Goal: Task Accomplishment & Management: Use online tool/utility

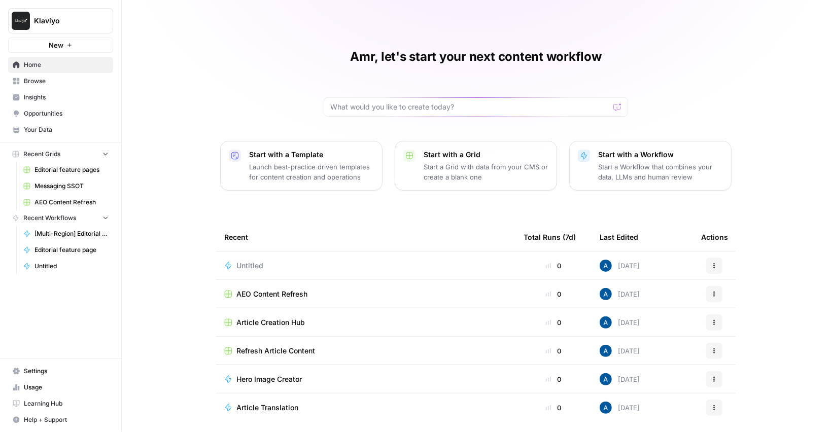
click at [157, 179] on div "Amr, let's start your next content workflow Start with a Template Launch best-p…" at bounding box center [476, 233] width 708 height 467
click at [261, 265] on span "Untitled" at bounding box center [249, 266] width 27 height 10
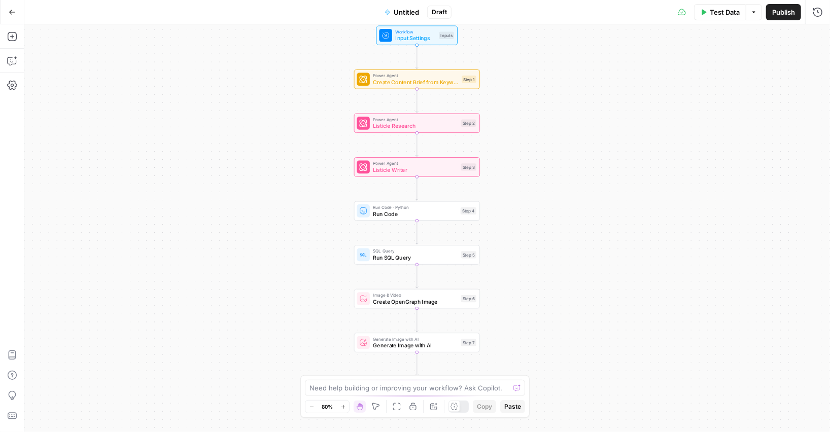
drag, startPoint x: 336, startPoint y: 236, endPoint x: 319, endPoint y: 215, distance: 27.4
click at [319, 215] on div "Workflow Input Settings Inputs Power Agent Create Content Brief from Keyword St…" at bounding box center [427, 228] width 806 height 408
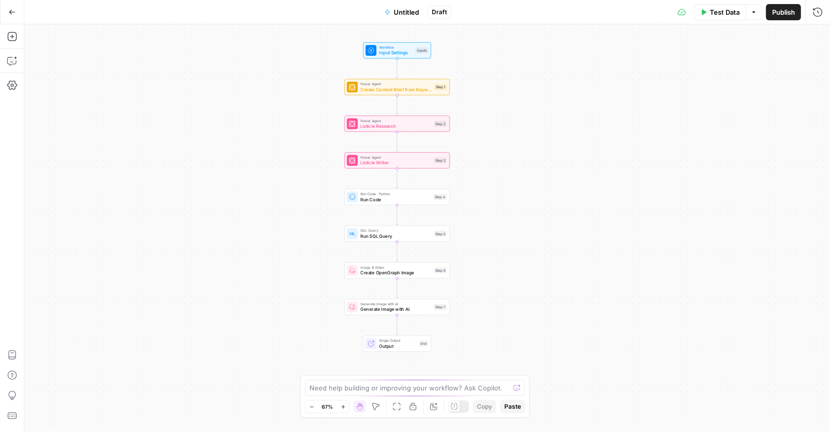
drag, startPoint x: 317, startPoint y: 219, endPoint x: 320, endPoint y: 207, distance: 12.4
click at [320, 207] on div "Workflow Input Settings Inputs Power Agent Create Content Brief from Keyword St…" at bounding box center [427, 228] width 806 height 408
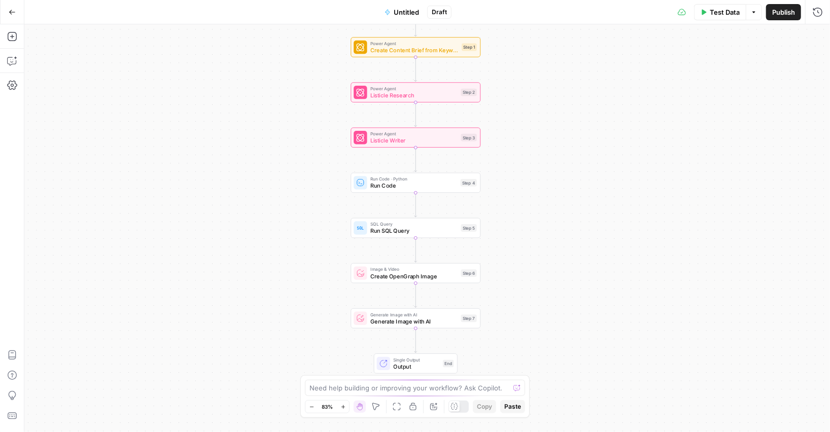
drag, startPoint x: 318, startPoint y: 260, endPoint x: 326, endPoint y: 287, distance: 28.2
click at [326, 287] on div "Workflow Input Settings Inputs Power Agent Create Content Brief from Keyword St…" at bounding box center [427, 228] width 806 height 408
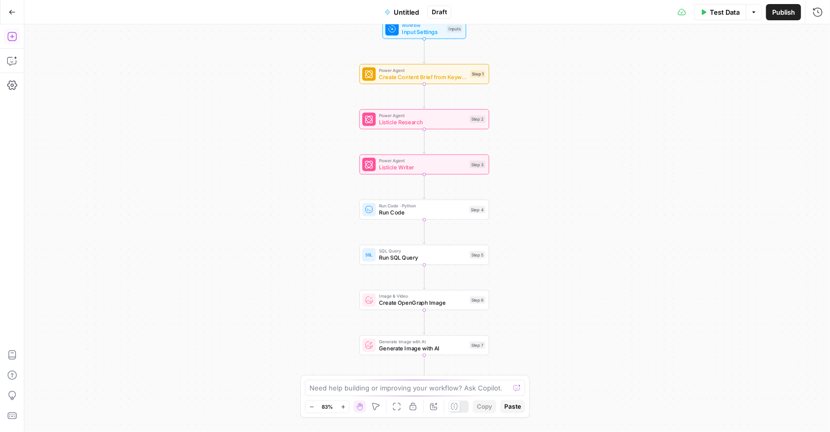
click at [13, 37] on icon "button" at bounding box center [12, 36] width 10 height 10
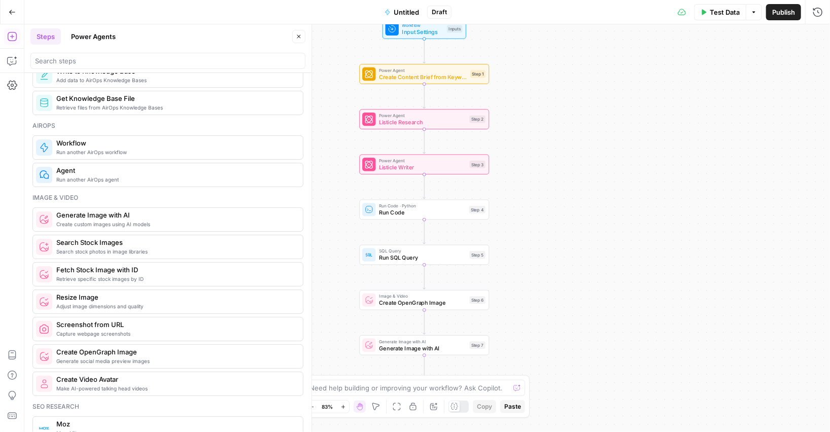
scroll to position [585, 0]
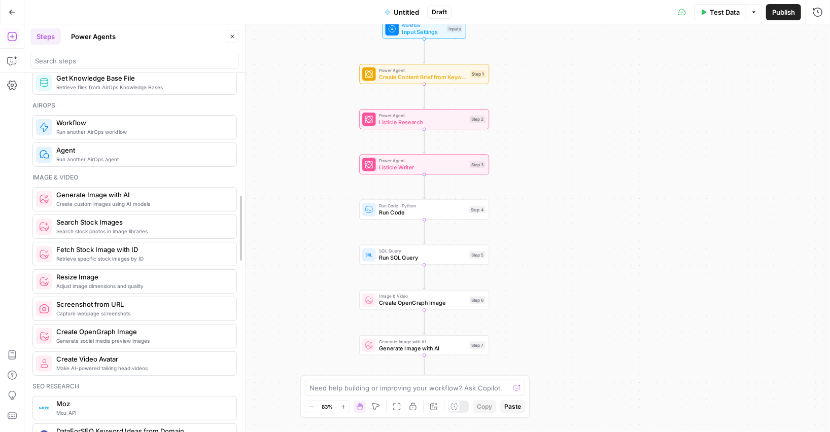
drag, startPoint x: 307, startPoint y: 350, endPoint x: 217, endPoint y: 353, distance: 90.4
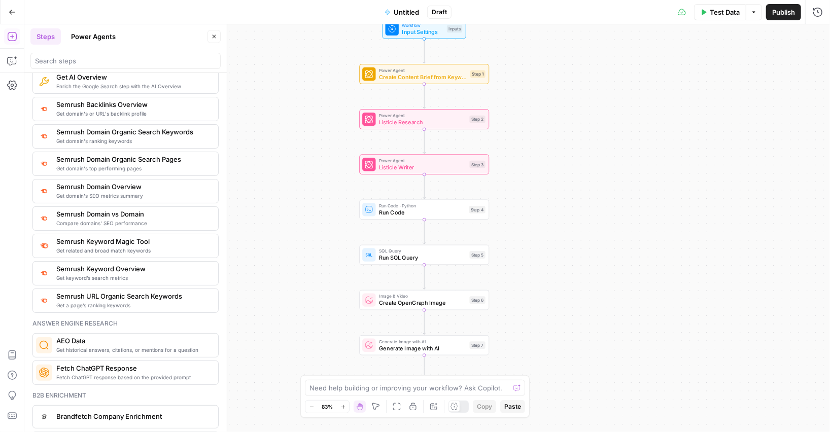
scroll to position [1139, 0]
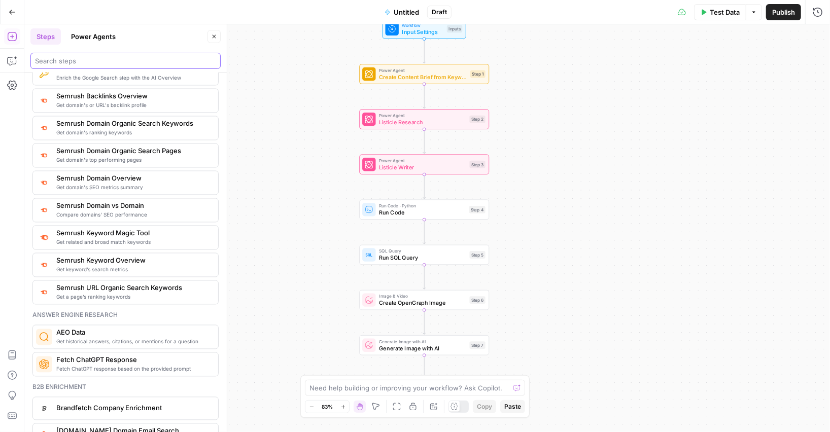
click at [115, 65] on input "search" at bounding box center [125, 61] width 181 height 10
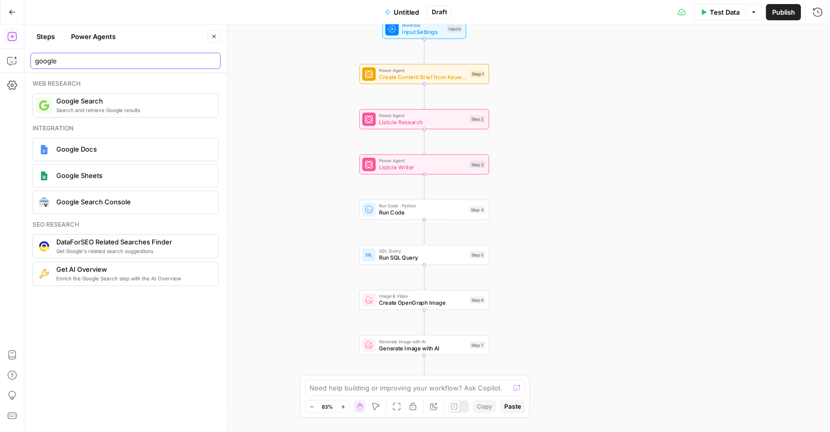
scroll to position [0, 0]
type input "google"
click at [13, 13] on icon "button" at bounding box center [12, 12] width 7 height 7
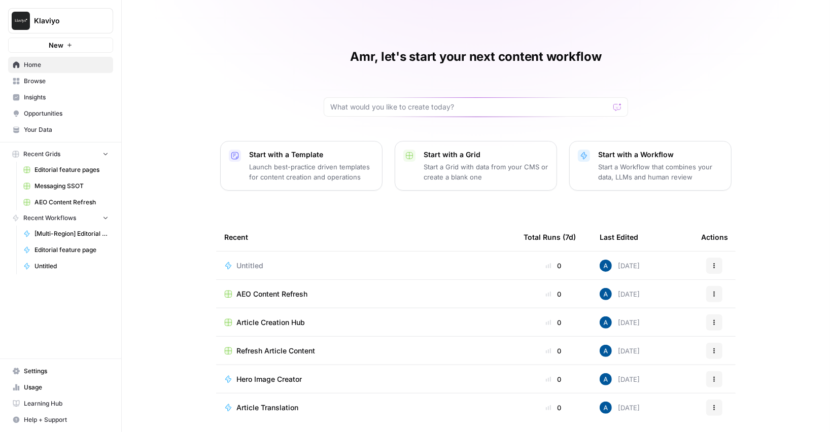
click at [50, 21] on span "Klaviyo" at bounding box center [64, 21] width 61 height 10
type input "adm"
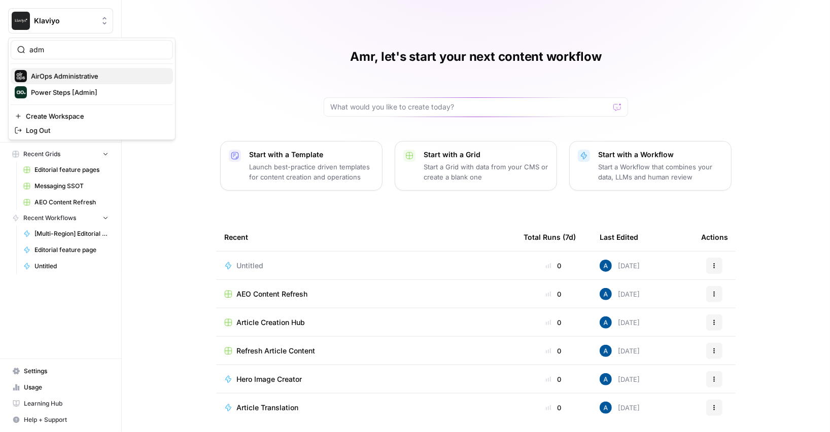
click at [59, 79] on span "AirOps Administrative" at bounding box center [98, 76] width 134 height 10
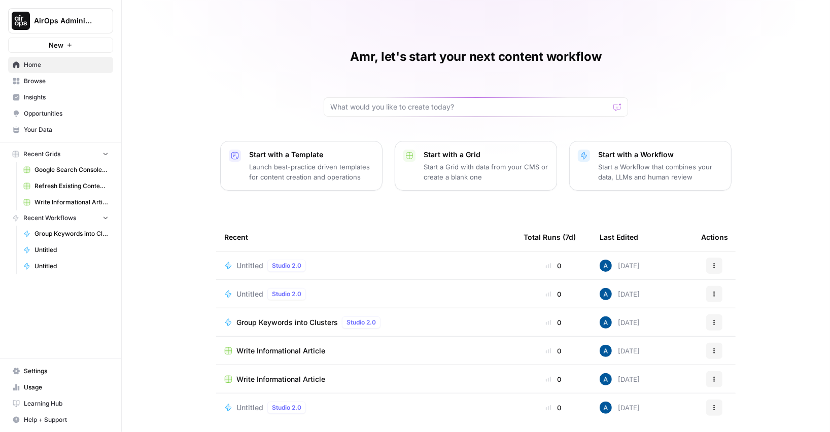
click at [252, 264] on span "Untitled" at bounding box center [249, 266] width 27 height 10
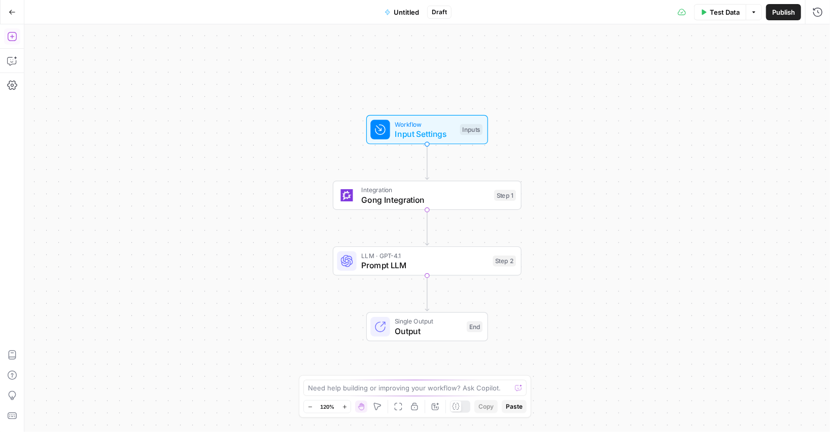
click at [6, 32] on button "Add Steps" at bounding box center [12, 36] width 16 height 16
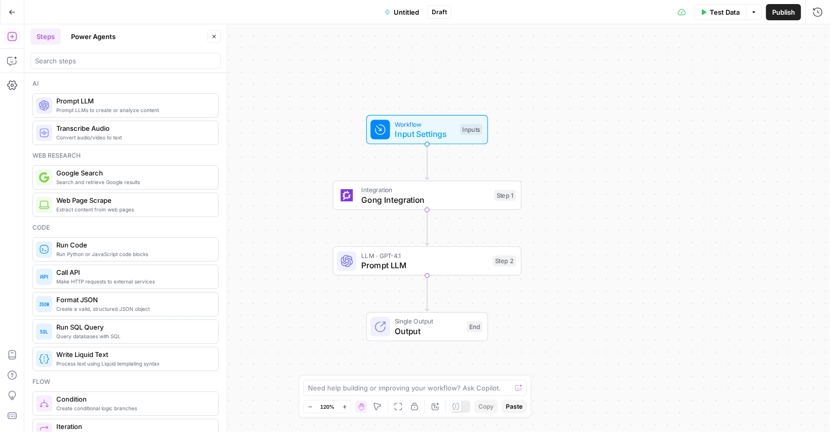
click at [96, 174] on span "Google Search" at bounding box center [133, 173] width 154 height 10
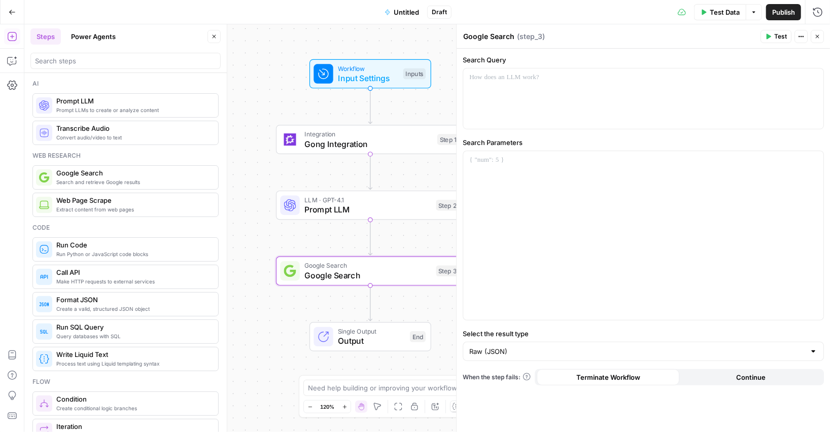
drag, startPoint x: 309, startPoint y: 214, endPoint x: 252, endPoint y: 158, distance: 79.7
click at [252, 158] on div "Workflow Input Settings Inputs Integration Gong Integration Step 1 LLM · GPT-4.…" at bounding box center [427, 228] width 806 height 408
drag, startPoint x: 458, startPoint y: 248, endPoint x: 541, endPoint y: 235, distance: 83.7
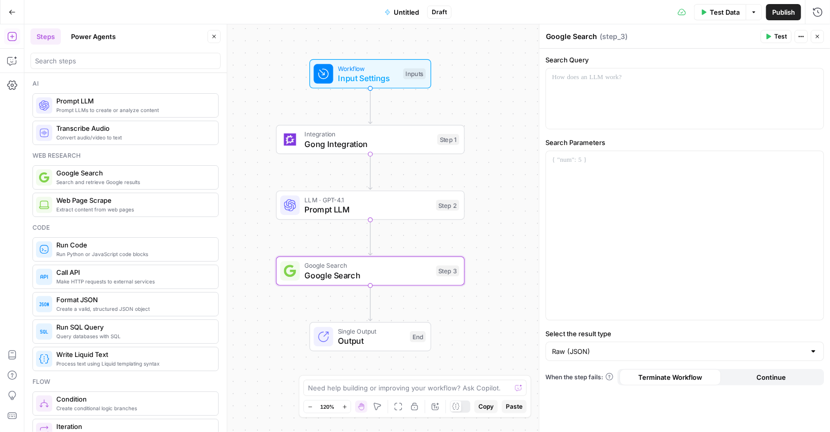
click at [579, 57] on label "Search Query" at bounding box center [684, 60] width 279 height 10
click at [607, 97] on div at bounding box center [685, 98] width 278 height 60
click at [776, 41] on span "Test" at bounding box center [780, 36] width 13 height 9
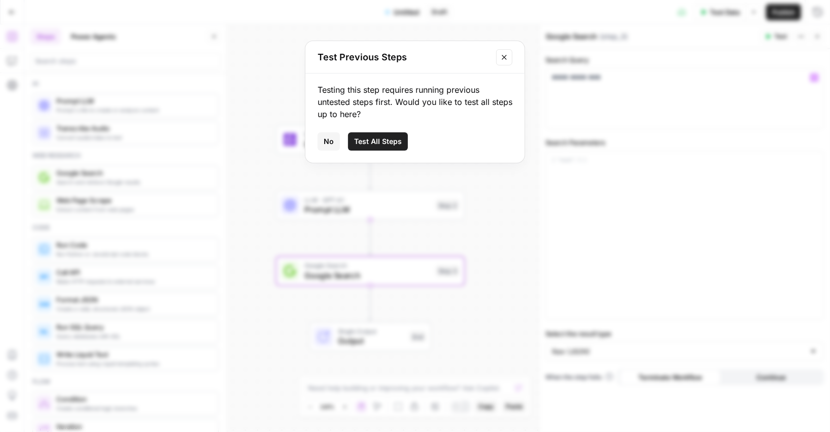
click at [375, 139] on span "Test All Steps" at bounding box center [378, 141] width 48 height 10
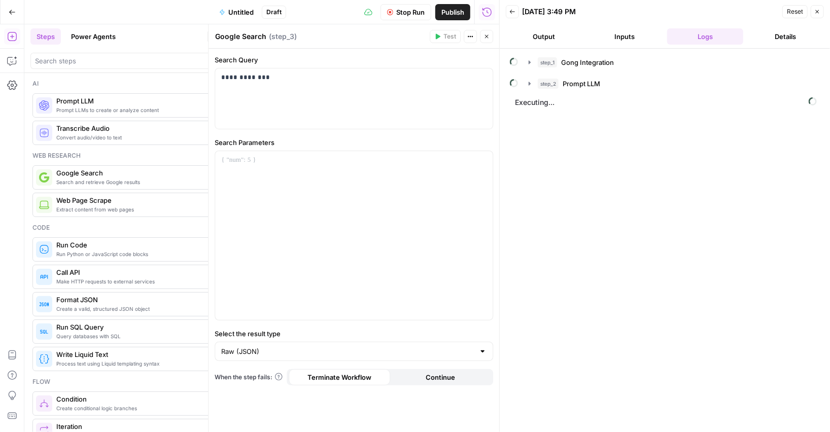
click at [482, 34] on button "Close" at bounding box center [486, 36] width 13 height 13
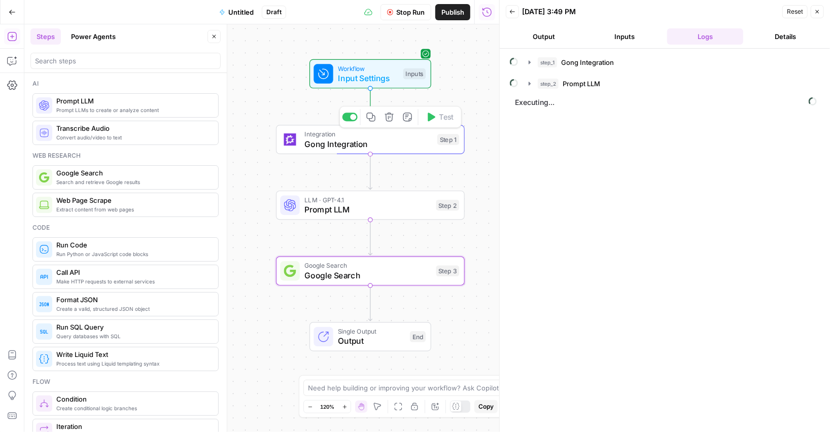
click at [407, 117] on icon "button" at bounding box center [407, 117] width 9 height 9
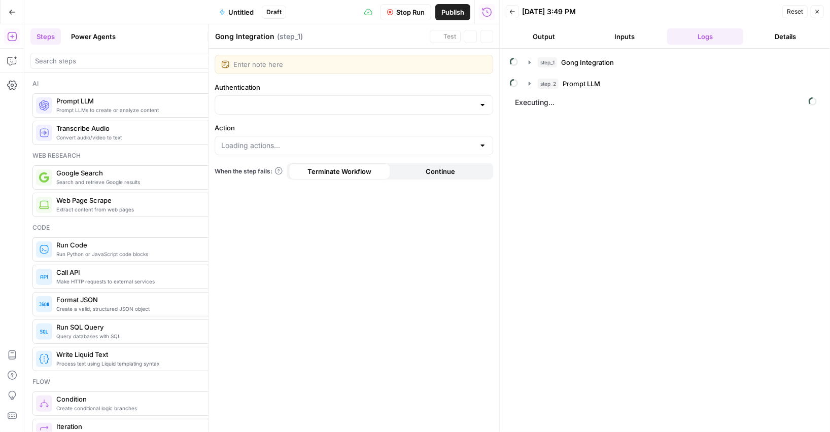
type input "Gong 1"
click at [486, 39] on icon "button" at bounding box center [487, 36] width 6 height 6
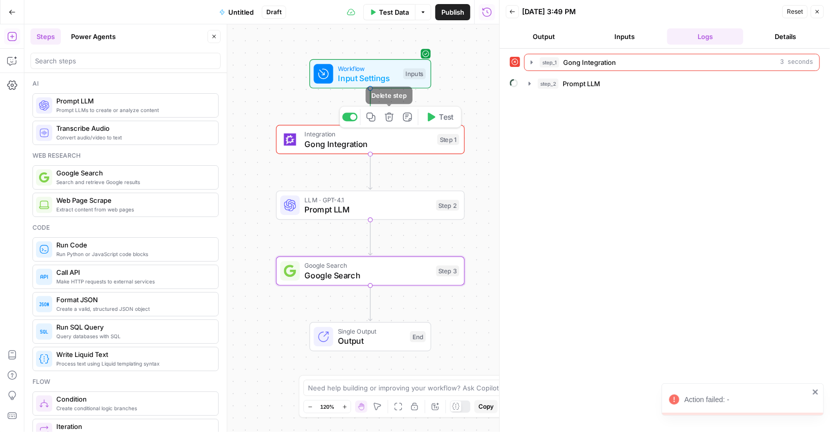
click at [391, 117] on icon "button" at bounding box center [390, 117] width 10 height 10
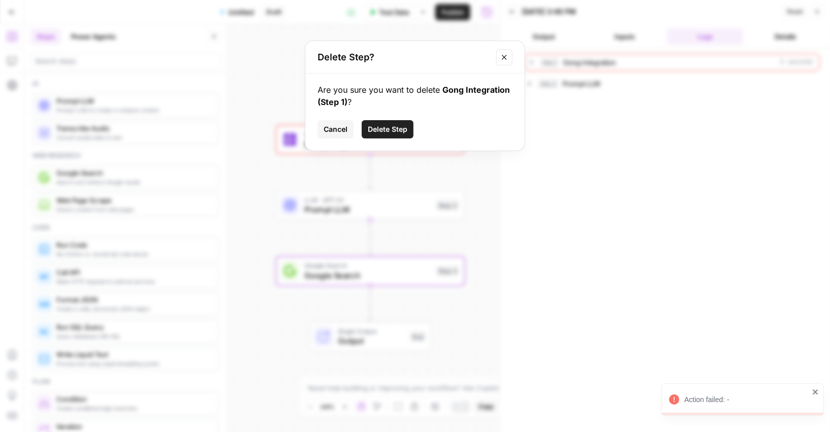
click at [375, 109] on div "Are you sure you want to delete Gong Integration (Step 1) ? Cancel Delete Step" at bounding box center [414, 112] width 219 height 77
click at [383, 122] on button "Delete Step" at bounding box center [388, 129] width 52 height 18
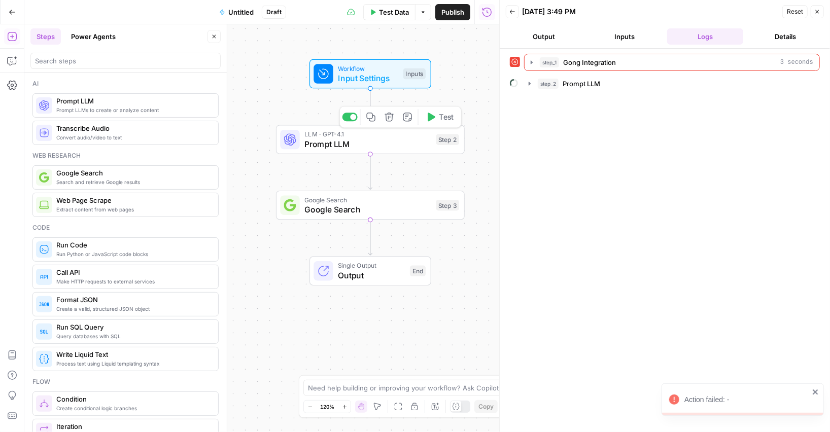
click at [391, 122] on button "Delete step" at bounding box center [390, 117] width 16 height 16
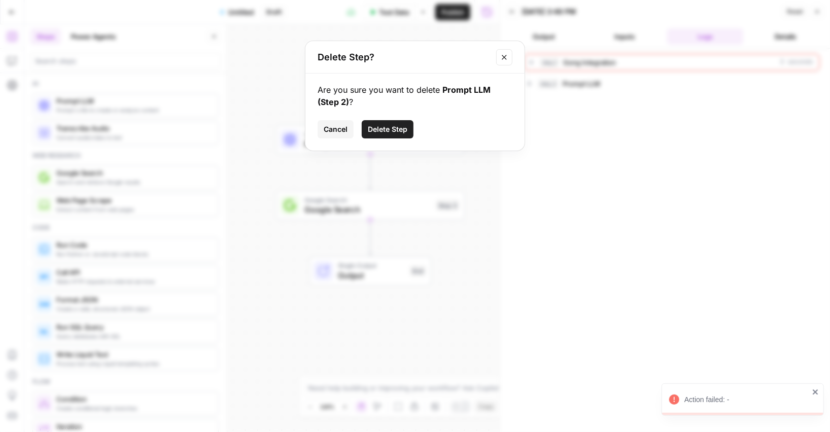
click at [383, 121] on button "Delete Step" at bounding box center [388, 129] width 52 height 18
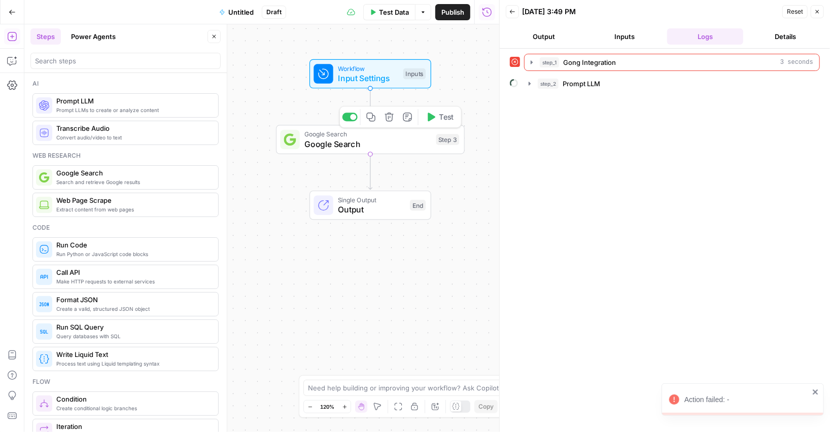
click at [444, 119] on span "Test" at bounding box center [446, 117] width 15 height 11
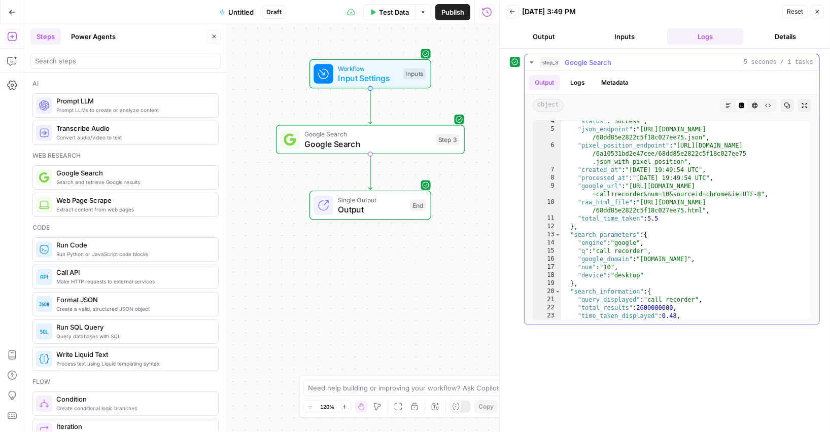
scroll to position [28, 0]
click at [636, 265] on div ""status" : "Success" , "json_endpoint" : "https://serpapi.com/searches/6a10531b…" at bounding box center [686, 225] width 250 height 216
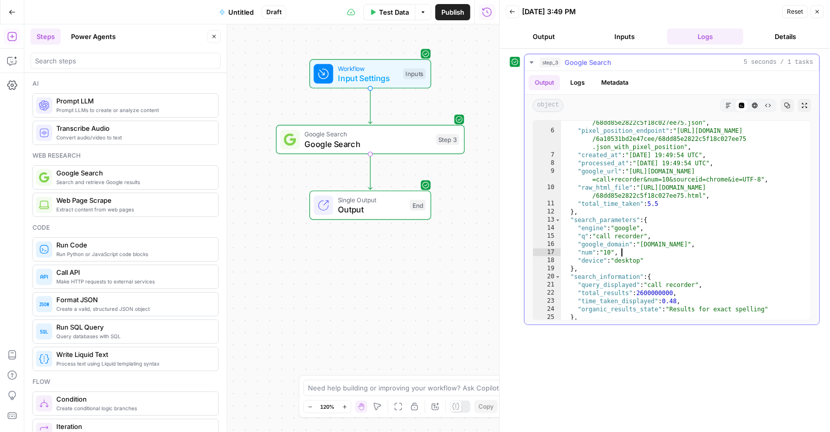
scroll to position [43, 0]
click at [627, 250] on div ""json_endpoint" : "https://serpapi.com/searches/6a10531bd2e47cee /68dd85e2822c5…" at bounding box center [686, 223] width 250 height 224
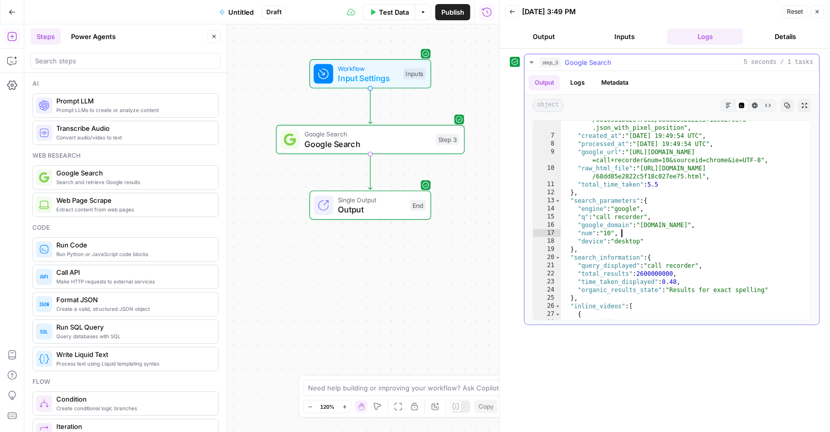
scroll to position [60, 0]
click at [627, 250] on div ""pixel_position_endpoint" : "https://serpapi.com/searches /6a10531bd2e47cee/68d…" at bounding box center [686, 225] width 250 height 232
click at [627, 246] on div ""pixel_position_endpoint" : "https://serpapi.com/searches /6a10531bd2e47cee/68d…" at bounding box center [686, 225] width 250 height 232
click at [630, 222] on div ""pixel_position_endpoint" : "https://serpapi.com/searches /6a10531bd2e47cee/68d…" at bounding box center [686, 225] width 250 height 232
click at [636, 215] on div ""pixel_position_endpoint" : "https://serpapi.com/searches /6a10531bd2e47cee/68d…" at bounding box center [686, 225] width 250 height 232
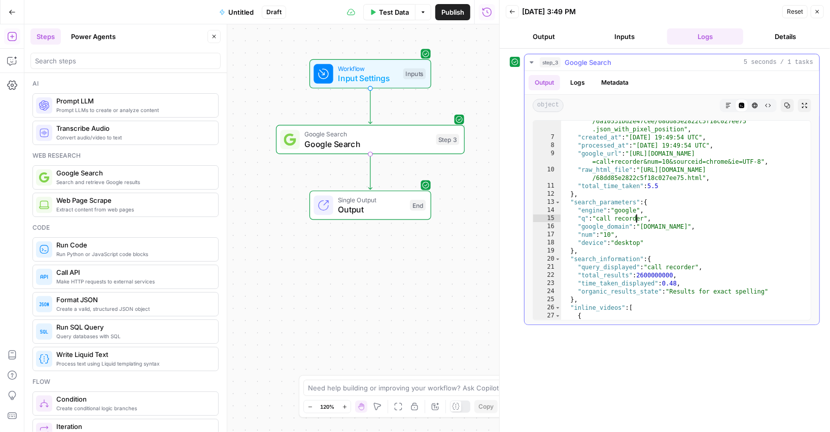
click at [645, 246] on div ""pixel_position_endpoint" : "https://serpapi.com/searches /6a10531bd2e47cee/68d…" at bounding box center [686, 225] width 250 height 232
type textarea "**********"
type input "***"
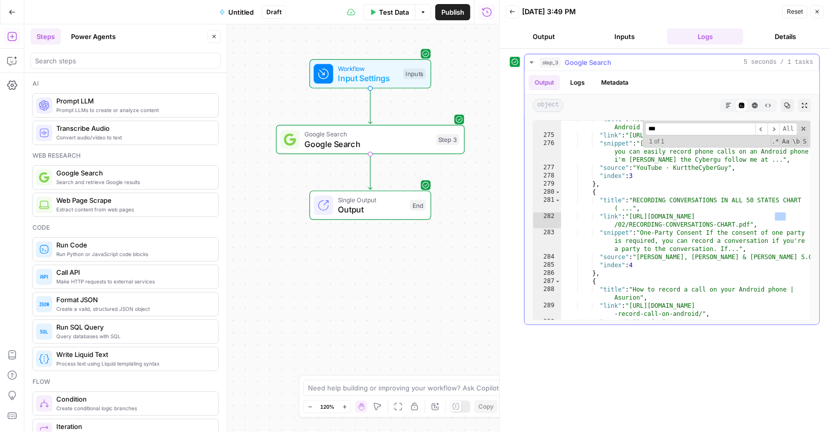
scroll to position [3537, 0]
type input "***"
click at [662, 216] on div ""title" : "How to easily record phone calls on your Android | Kurt the CyberGuy…" at bounding box center [686, 227] width 250 height 224
click at [648, 180] on div ""title" : "How to easily record phone calls on your Android | Kurt the CyberGuy…" at bounding box center [686, 227] width 250 height 224
click at [806, 127] on span at bounding box center [803, 128] width 7 height 7
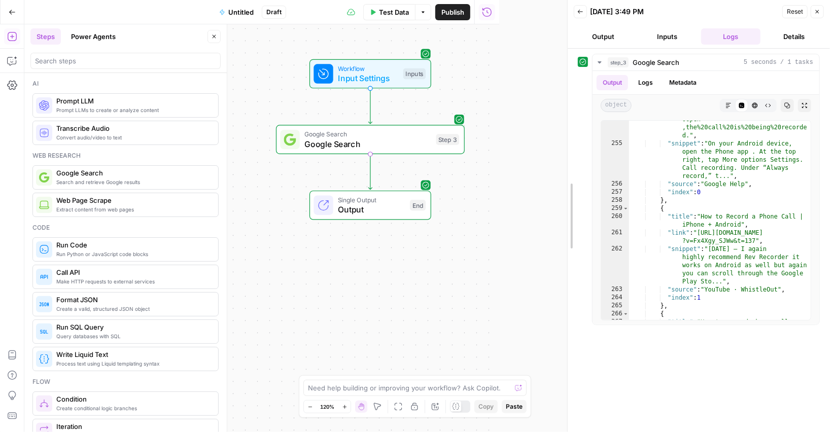
scroll to position [4105, 0]
drag, startPoint x: 501, startPoint y: 287, endPoint x: 569, endPoint y: 282, distance: 68.1
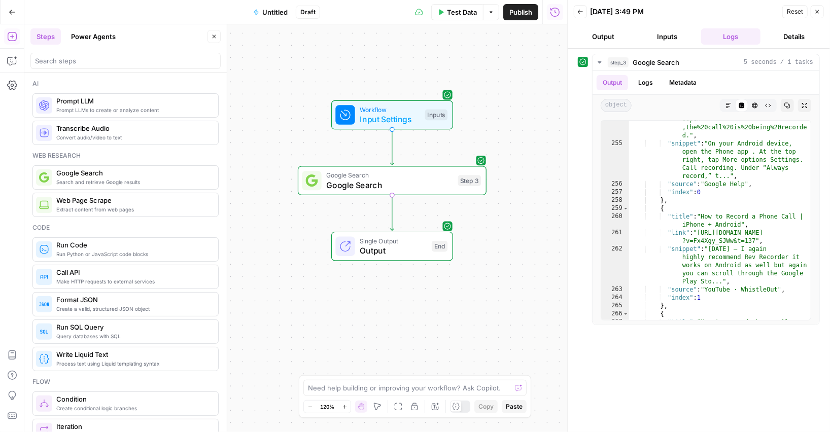
drag, startPoint x: 486, startPoint y: 275, endPoint x: 513, endPoint y: 330, distance: 61.7
click at [511, 325] on div "Workflow Input Settings Inputs Google Search Google Search Step 3 Single Output…" at bounding box center [295, 228] width 543 height 408
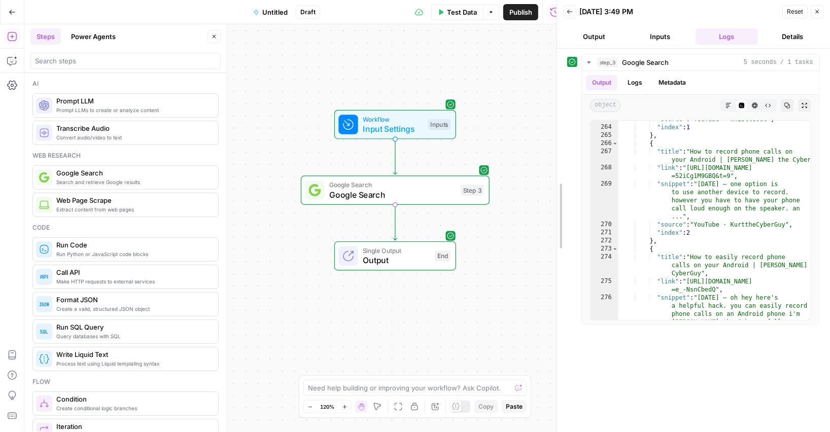
drag, startPoint x: 566, startPoint y: 195, endPoint x: 536, endPoint y: 200, distance: 30.0
click at [552, 200] on div at bounding box center [557, 216] width 10 height 432
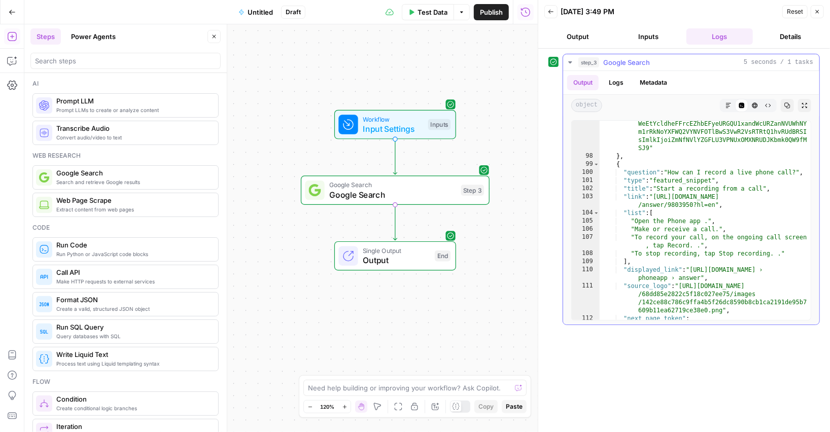
scroll to position [1616, 0]
click at [688, 256] on div ""serpapi_link" : "https://serpapi.com/search.json ?device=desktop&engine =googl…" at bounding box center [705, 236] width 211 height 589
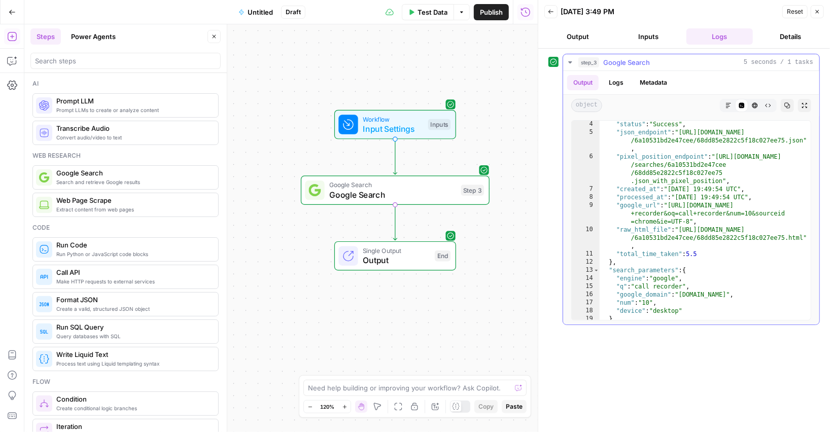
scroll to position [0, 0]
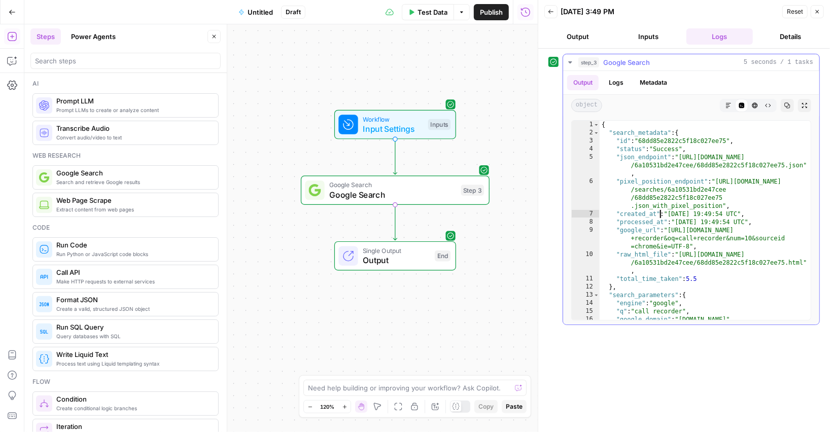
click at [661, 216] on div "{ "search_metadata" : { "id" : "68dd85e2822c5f18c027ee75" , "status" : "Success…" at bounding box center [705, 229] width 211 height 216
click at [635, 183] on div "{ "search_metadata" : { "id" : "68dd85e2822c5f18c027ee75" , "status" : "Success…" at bounding box center [705, 229] width 211 height 216
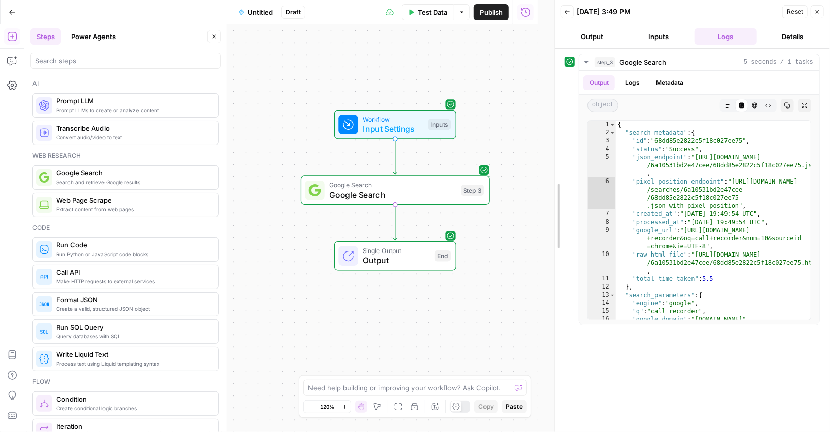
drag, startPoint x: 541, startPoint y: 237, endPoint x: 562, endPoint y: 230, distance: 22.0
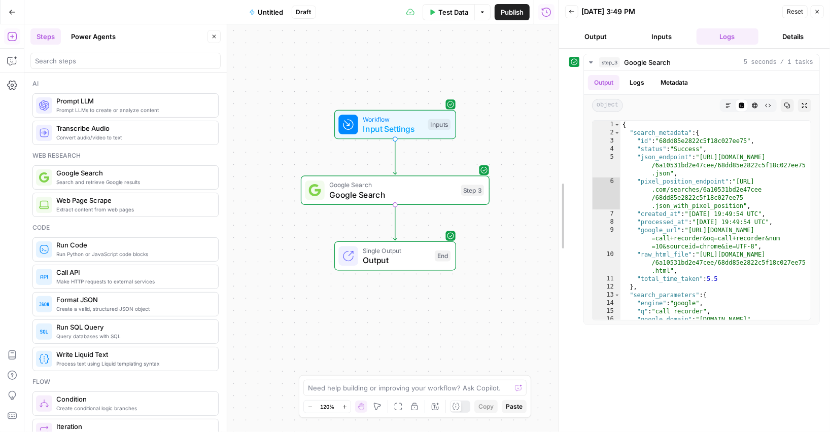
drag, startPoint x: 559, startPoint y: 205, endPoint x: 569, endPoint y: 205, distance: 9.6
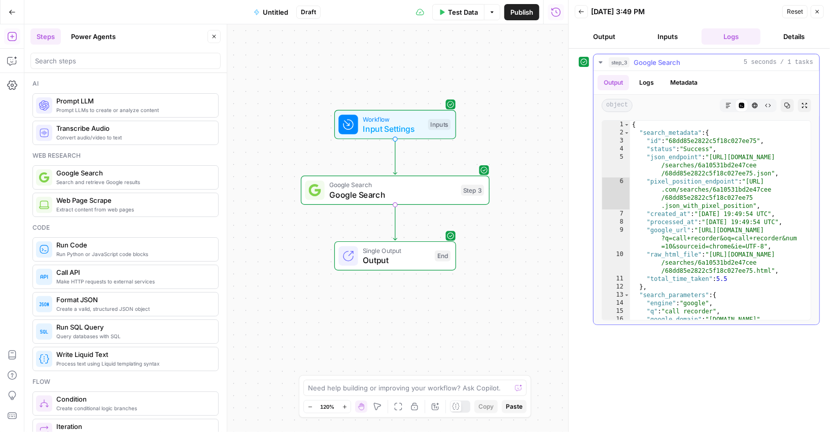
type textarea "**********"
click at [687, 255] on div "{ "search_metadata" : { "id" : "68dd85e2822c5f18c027ee75" , "status" : "Success…" at bounding box center [720, 229] width 181 height 216
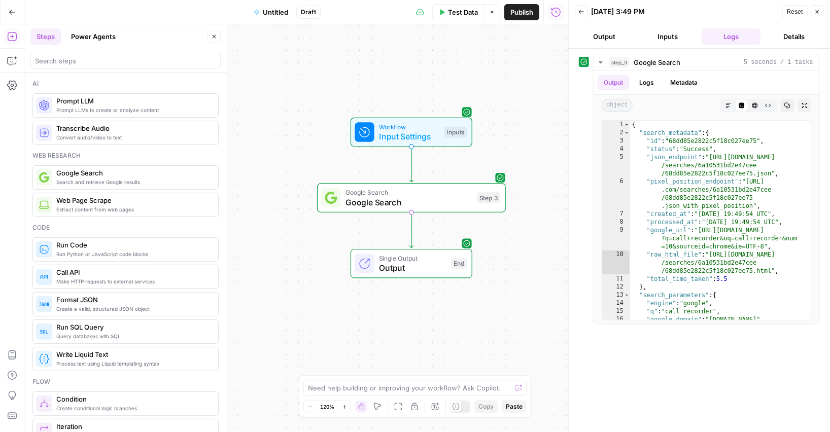
drag, startPoint x: 297, startPoint y: 248, endPoint x: 313, endPoint y: 256, distance: 18.2
click at [313, 256] on div "Workflow Input Settings Inputs Google Search Google Search Step 3 Single Output…" at bounding box center [296, 228] width 544 height 408
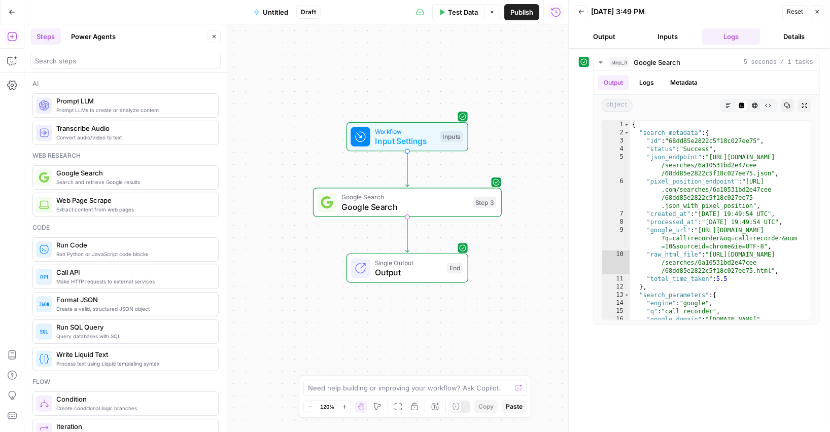
drag, startPoint x: 295, startPoint y: 280, endPoint x: 291, endPoint y: 284, distance: 5.7
click at [291, 284] on div "Workflow Input Settings Inputs Google Search Google Search Step 3 Single Output…" at bounding box center [296, 228] width 544 height 408
click at [682, 264] on div "{ "search_metadata" : { "id" : "68dd85e2822c5f18c027ee75" , "status" : "Success…" at bounding box center [720, 229] width 181 height 216
click at [624, 130] on span "Toggle code folding, rows 2 through 12" at bounding box center [627, 133] width 6 height 8
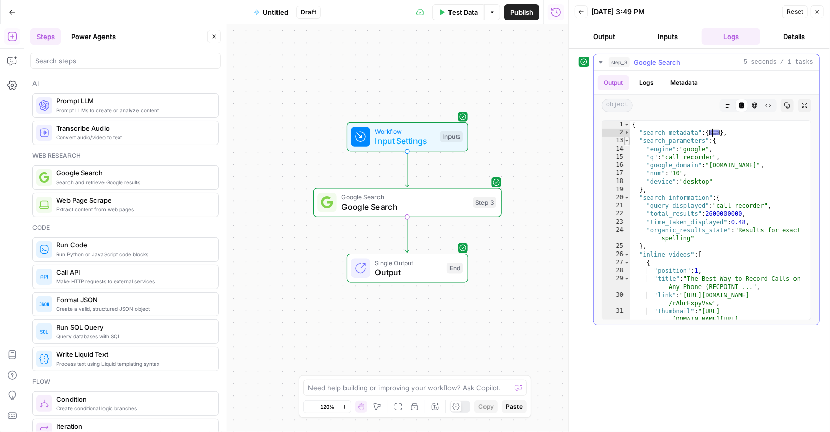
click at [625, 142] on span "Toggle code folding, rows 13 through 19" at bounding box center [627, 141] width 6 height 8
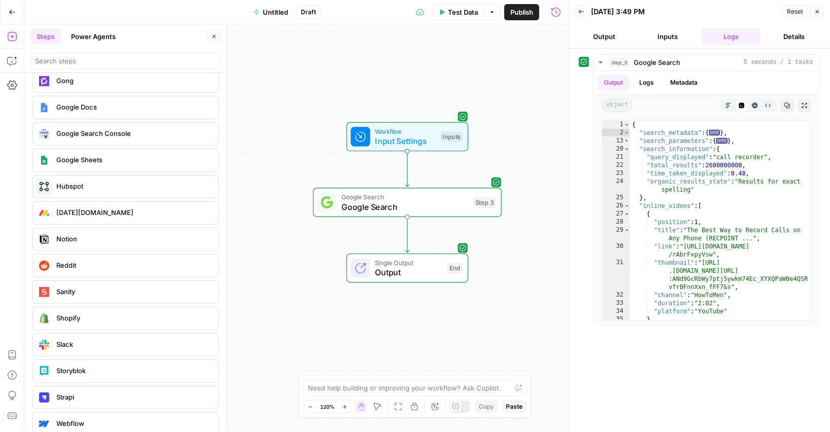
scroll to position [2378, 0]
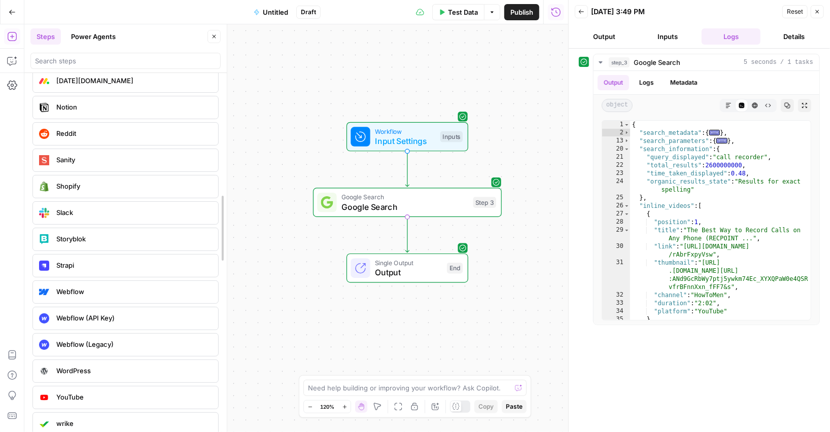
drag, startPoint x: 227, startPoint y: 301, endPoint x: 188, endPoint y: 301, distance: 38.6
drag, startPoint x: 309, startPoint y: 165, endPoint x: 311, endPoint y: 181, distance: 16.4
click at [311, 181] on div "Workflow Input Settings Inputs Google Search Google Search Step 3 Single Output…" at bounding box center [296, 228] width 544 height 408
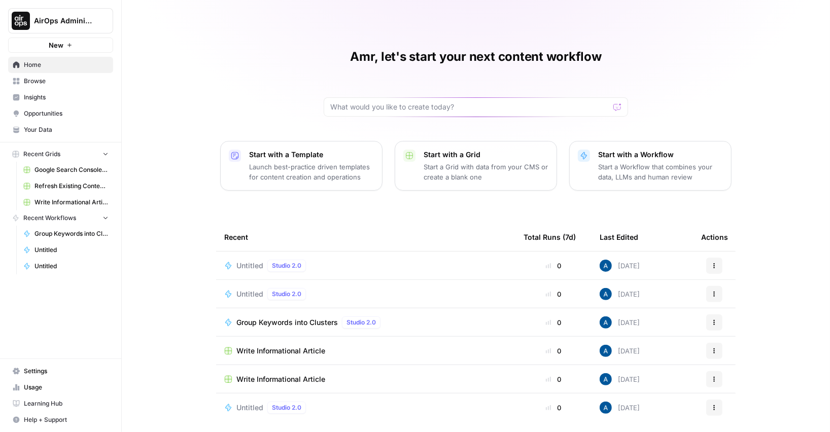
click at [604, 169] on p "Start a Workflow that combines your data, LLMs and human review" at bounding box center [660, 172] width 125 height 20
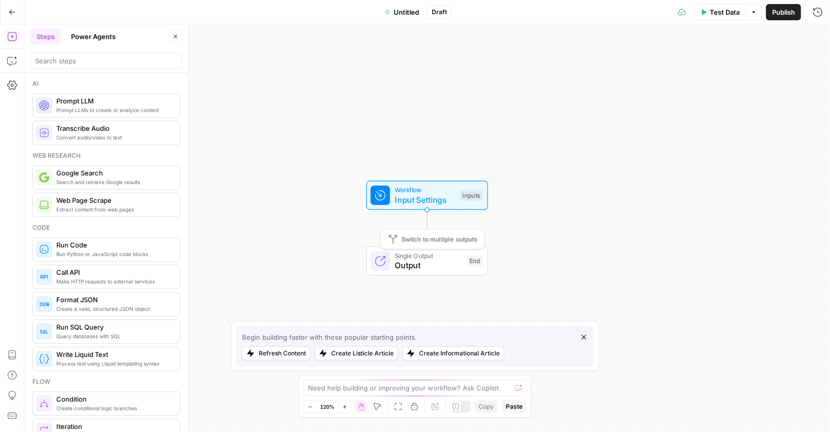
click at [398, 272] on div "Single Output Output End Switch to multiple outputs" at bounding box center [427, 261] width 122 height 29
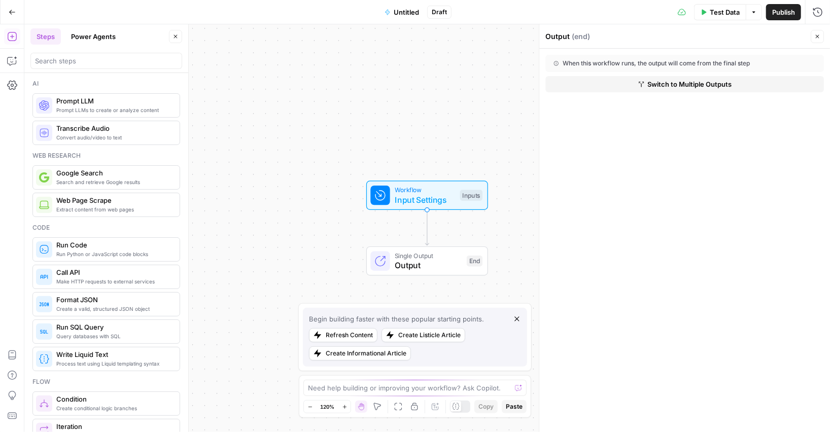
click at [608, 82] on button "Switch to Multiple Outputs" at bounding box center [684, 84] width 279 height 16
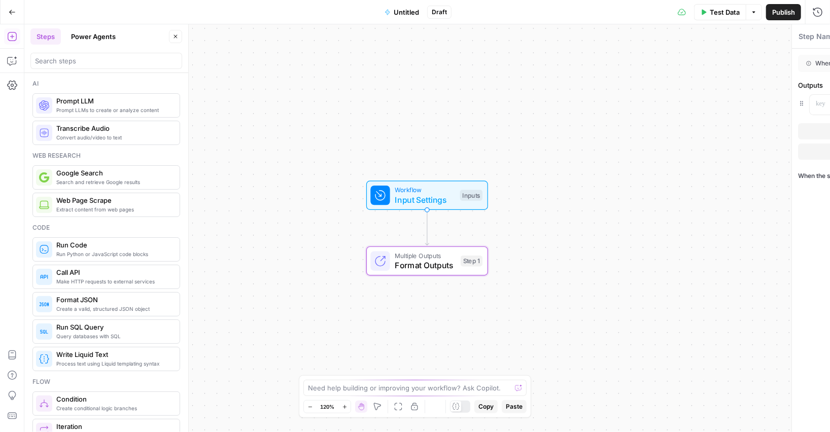
type textarea "Format Outputs"
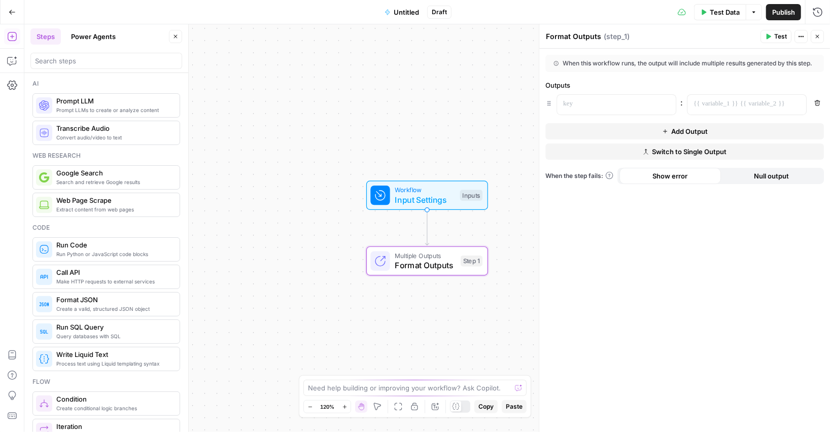
drag, startPoint x: 562, startPoint y: 141, endPoint x: 566, endPoint y: 170, distance: 29.8
click at [566, 170] on div "When this workflow runs, the output will include multiple results generated by …" at bounding box center [684, 241] width 291 height 384
click at [579, 160] on button "Switch to Single Output" at bounding box center [684, 152] width 279 height 16
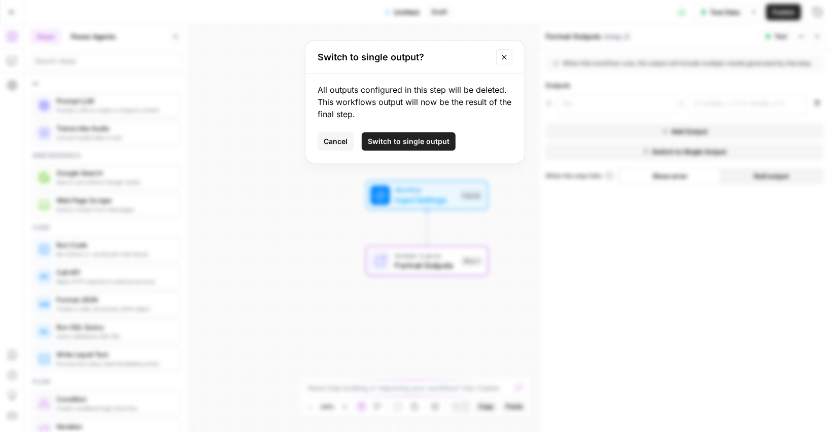
click at [421, 141] on span "Switch to single output" at bounding box center [409, 141] width 82 height 10
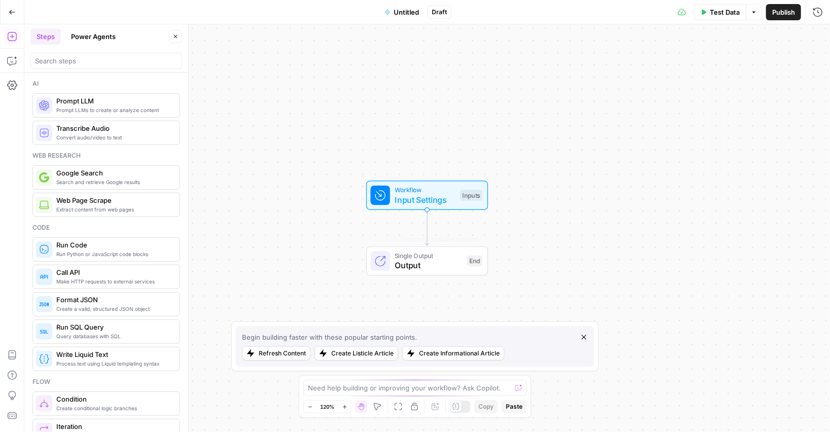
click at [584, 340] on icon "button" at bounding box center [584, 337] width 8 height 8
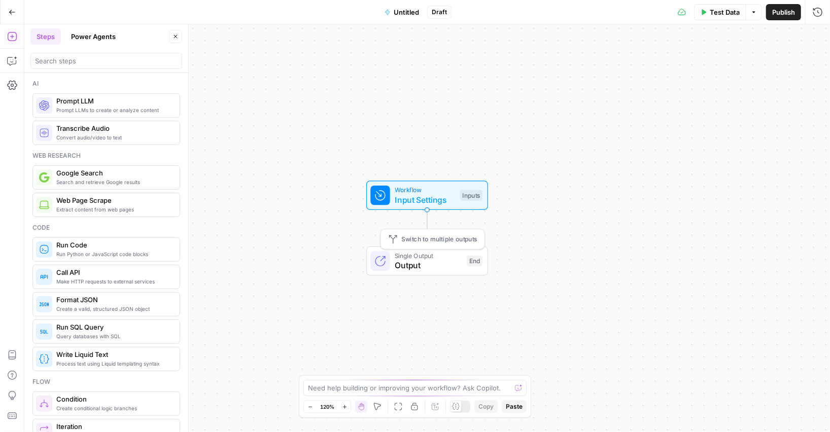
click at [432, 263] on span "Output" at bounding box center [428, 265] width 67 height 12
click at [429, 238] on span "Switch to multiple outputs" at bounding box center [440, 239] width 76 height 10
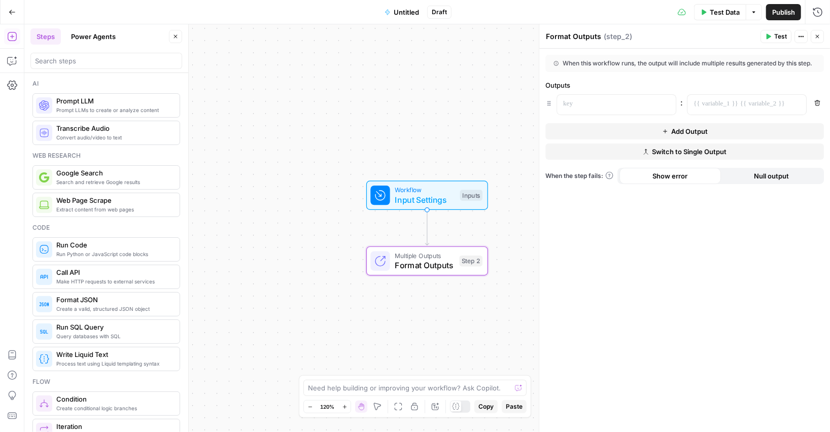
click at [653, 149] on div "Add Output Switch to Single Output" at bounding box center [684, 141] width 279 height 37
click at [654, 157] on span "Switch to Single Output" at bounding box center [689, 152] width 75 height 10
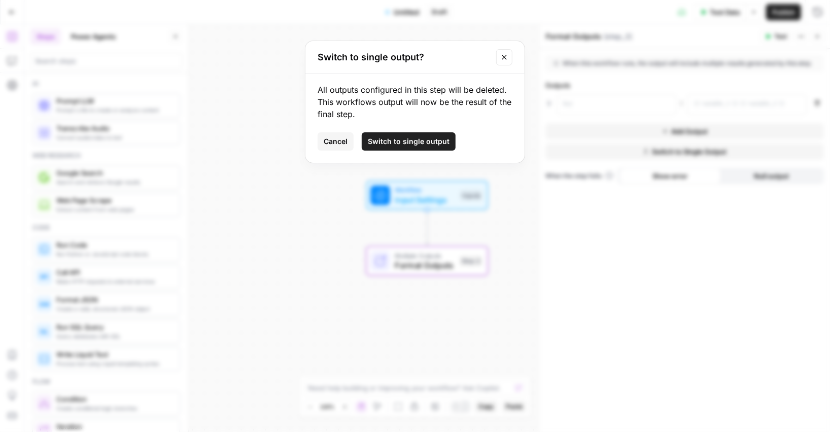
click at [431, 131] on div "All outputs configured in this step will be deleted. This workflows output will…" at bounding box center [414, 118] width 219 height 89
click at [433, 138] on span "Switch to single output" at bounding box center [409, 141] width 82 height 10
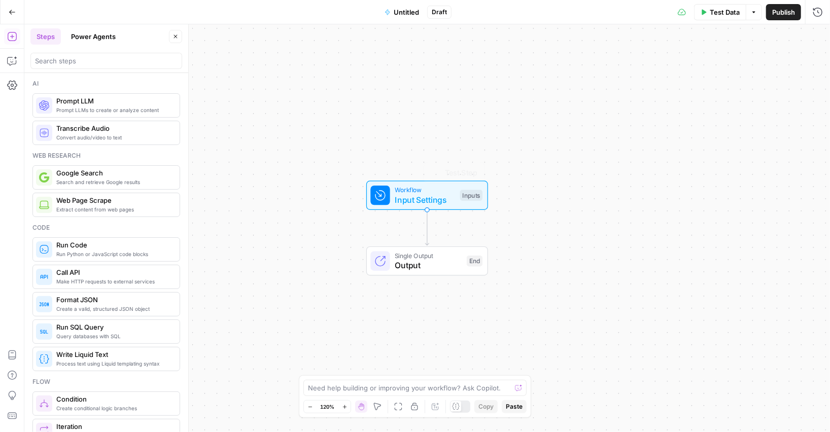
click at [429, 269] on span "Output" at bounding box center [428, 265] width 67 height 12
click at [605, 63] on div "When this workflow runs, the output will come from the final step" at bounding box center [668, 63] width 229 height 9
drag, startPoint x: 582, startPoint y: 67, endPoint x: 687, endPoint y: 71, distance: 104.6
click at [687, 71] on div "When this workflow runs, the output will come from the final step" at bounding box center [684, 63] width 279 height 17
click at [690, 63] on div "When this workflow runs, the output will come from the final step" at bounding box center [668, 63] width 229 height 9
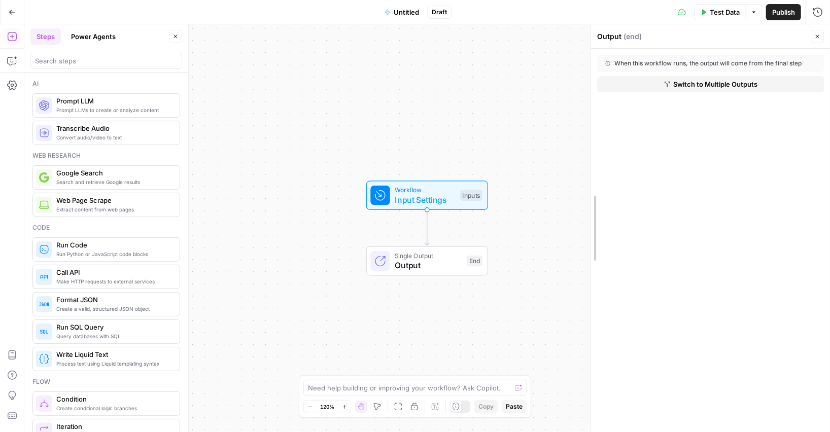
drag, startPoint x: 536, startPoint y: 116, endPoint x: 588, endPoint y: 115, distance: 51.8
click at [588, 115] on div at bounding box center [591, 228] width 10 height 408
click at [656, 83] on button "Switch to Multiple Outputs" at bounding box center [710, 84] width 227 height 16
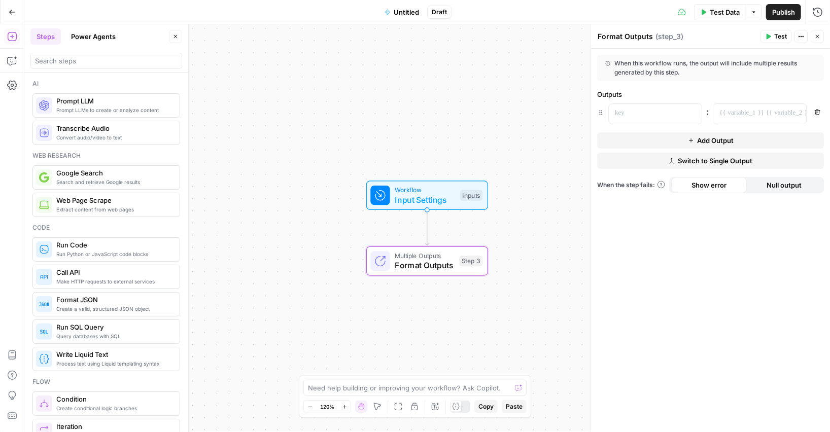
click at [624, 140] on button "Add Output" at bounding box center [710, 140] width 227 height 16
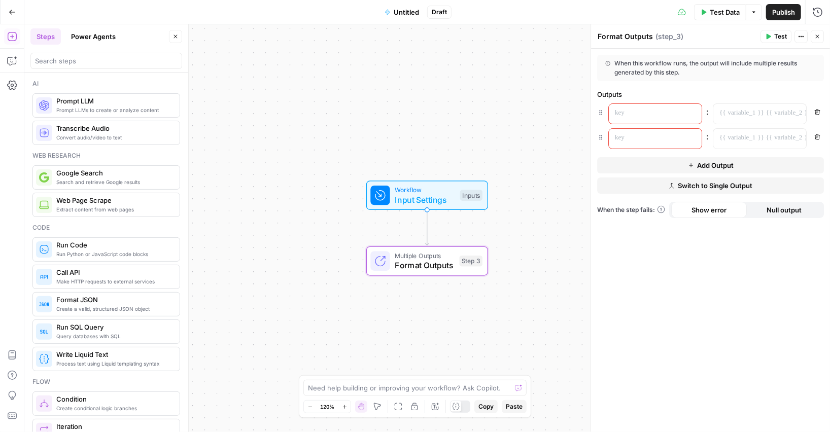
click at [636, 165] on button "Add Output" at bounding box center [710, 165] width 227 height 16
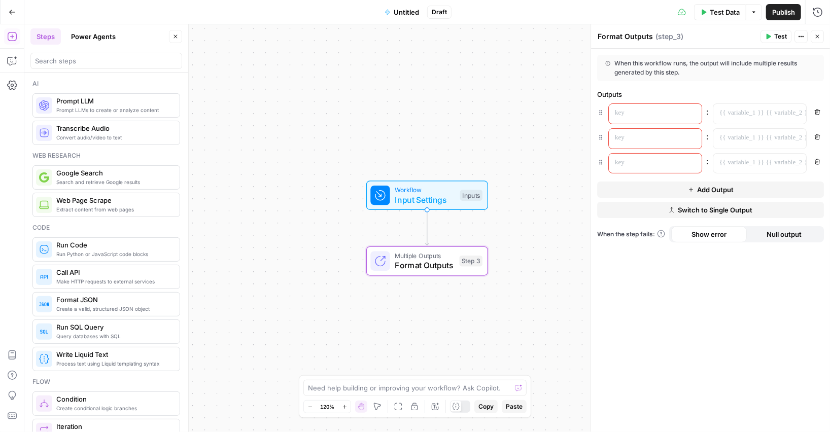
click at [642, 195] on button "Add Output" at bounding box center [710, 190] width 227 height 16
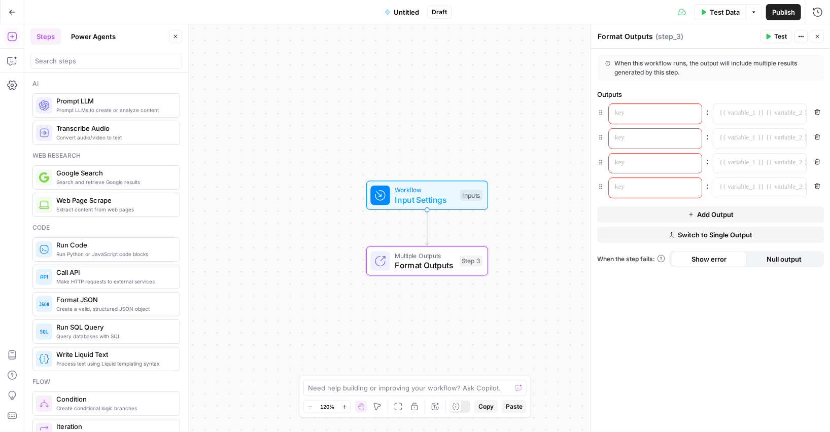
click at [687, 222] on button "Add Output" at bounding box center [710, 215] width 227 height 16
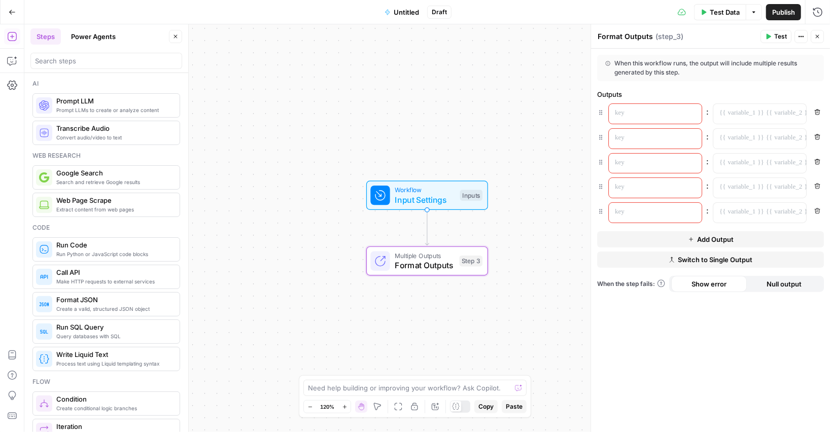
click at [683, 256] on span "Switch to Single Output" at bounding box center [715, 260] width 75 height 10
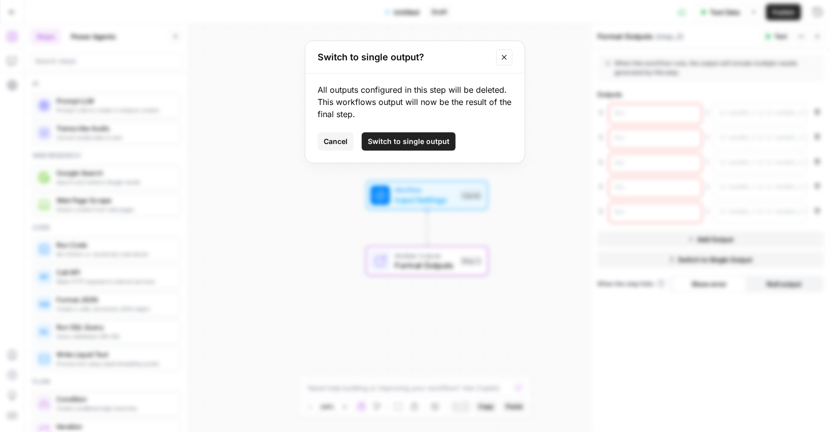
click at [413, 141] on span "Switch to single output" at bounding box center [409, 141] width 82 height 10
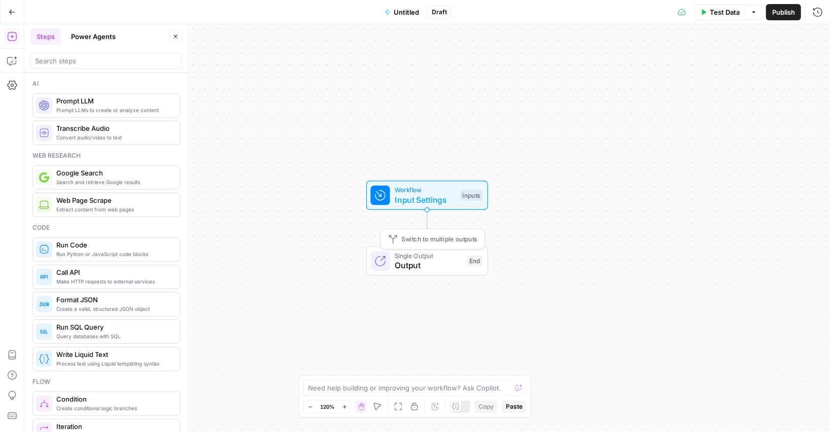
click at [456, 241] on span "Switch to multiple outputs" at bounding box center [440, 239] width 76 height 10
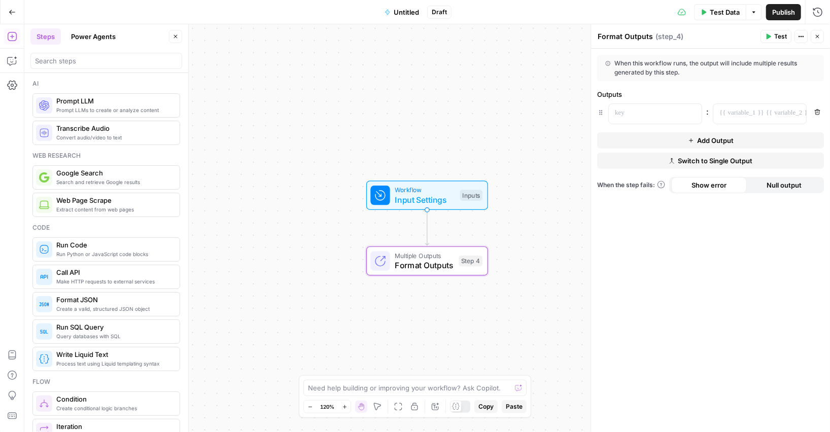
click at [682, 140] on button "Add Output" at bounding box center [710, 140] width 227 height 16
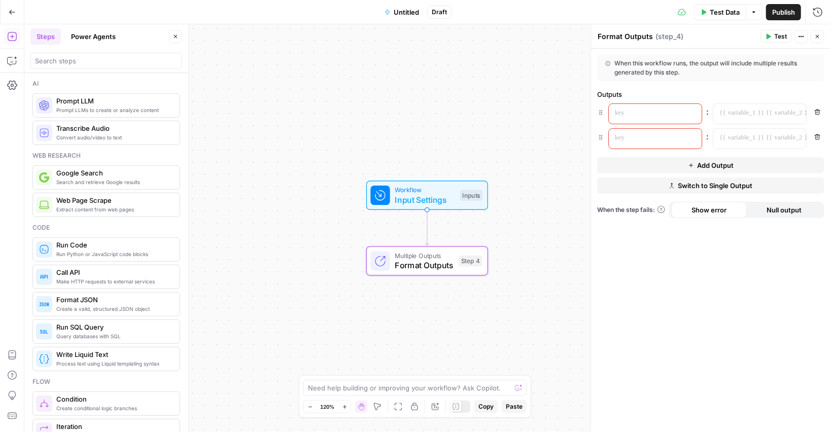
click at [648, 166] on button "Add Output" at bounding box center [710, 165] width 227 height 16
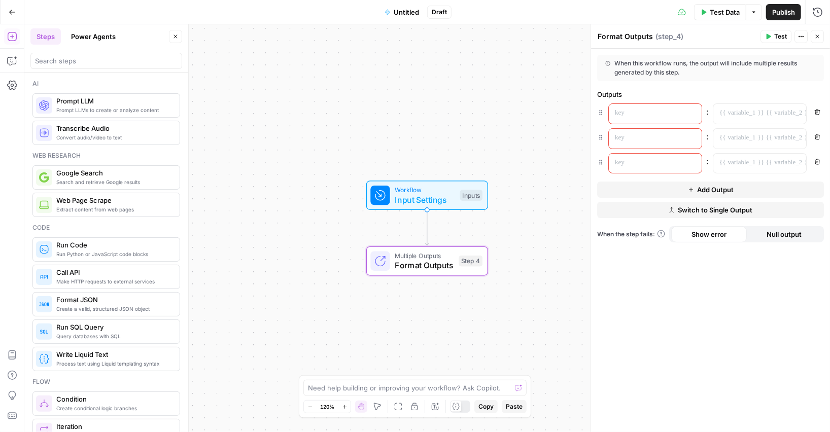
click at [647, 187] on button "Add Output" at bounding box center [710, 190] width 227 height 16
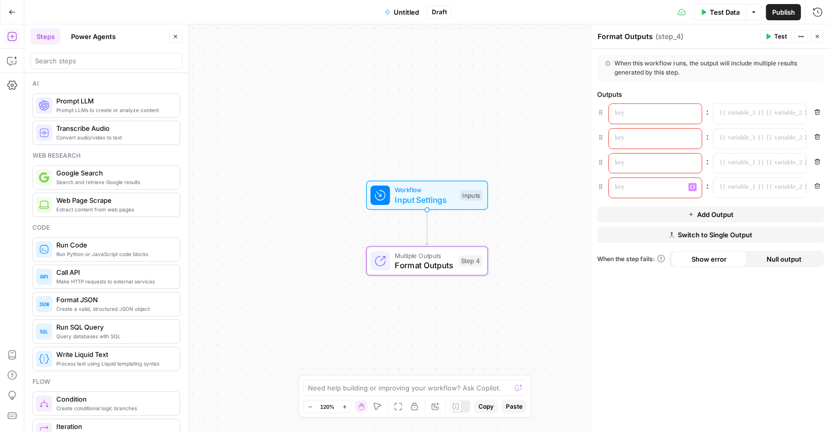
click at [640, 216] on button "Add Output" at bounding box center [710, 215] width 227 height 16
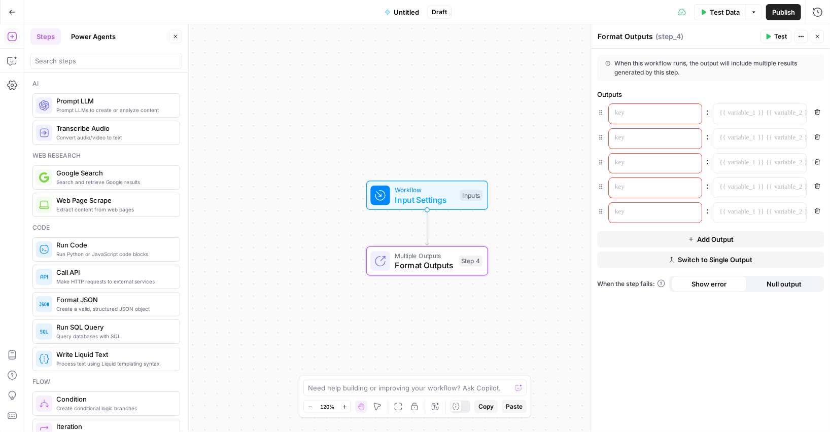
click at [640, 237] on button "Add Output" at bounding box center [710, 239] width 227 height 16
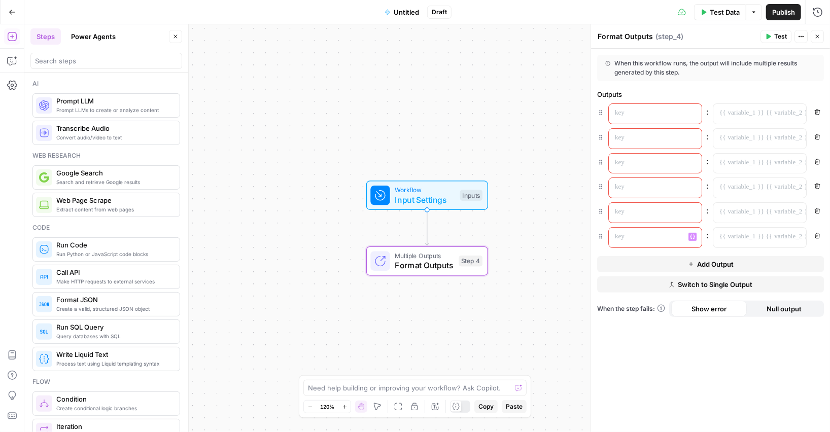
click at [615, 238] on p at bounding box center [647, 237] width 64 height 10
drag, startPoint x: 603, startPoint y: 237, endPoint x: 605, endPoint y: 122, distance: 115.2
click at [613, 263] on button "Add Output" at bounding box center [710, 264] width 227 height 16
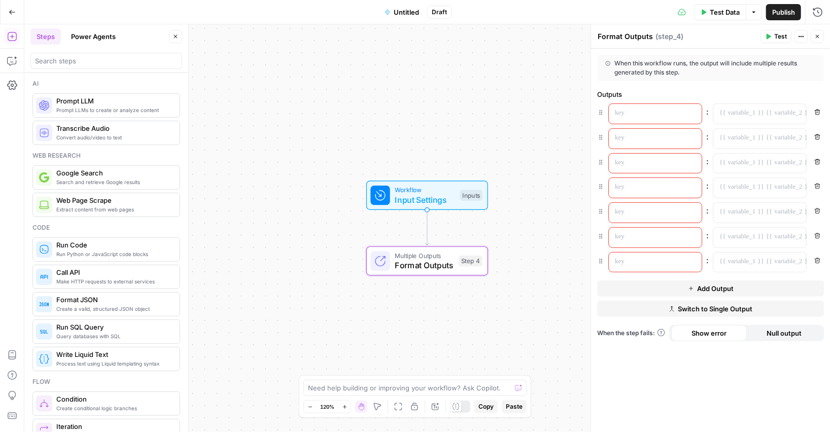
click at [641, 307] on button "Switch to Single Output" at bounding box center [710, 309] width 227 height 16
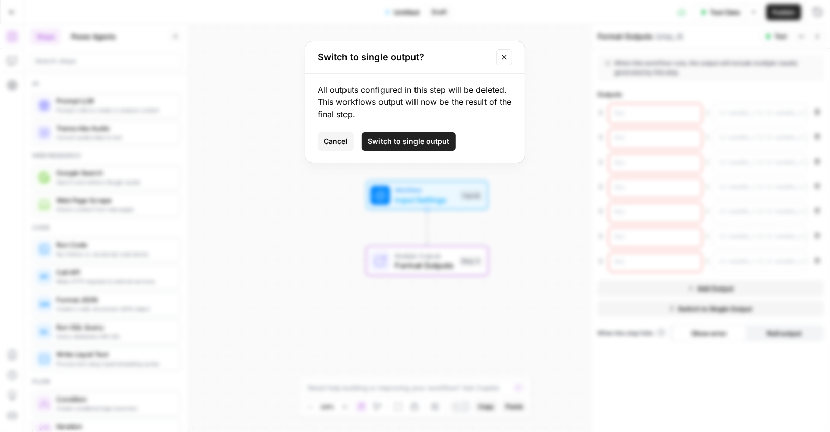
click at [422, 140] on span "Switch to single output" at bounding box center [409, 141] width 82 height 10
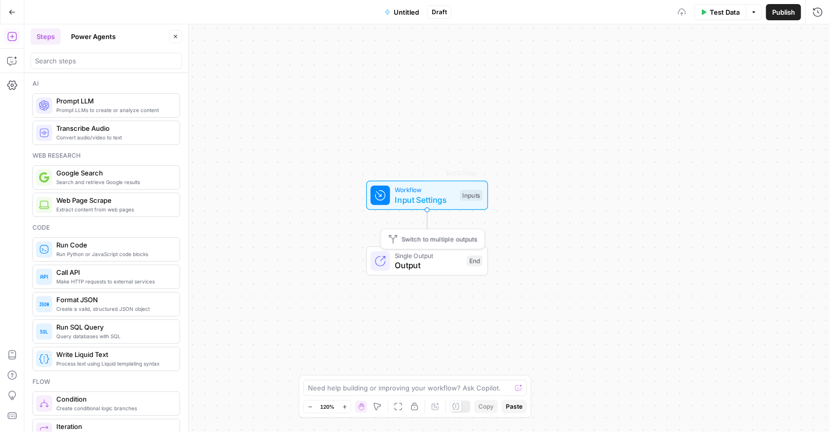
click at [442, 260] on span "Output" at bounding box center [428, 265] width 67 height 12
click at [439, 236] on span "Switch to multiple outputs" at bounding box center [440, 239] width 76 height 10
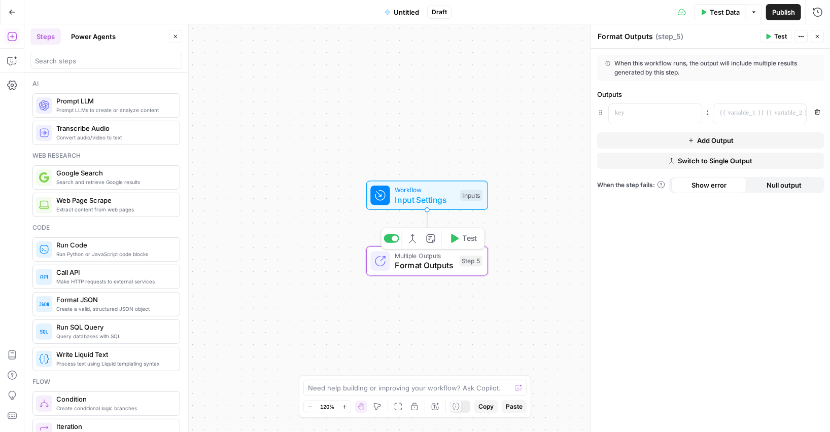
click at [412, 239] on icon "button" at bounding box center [410, 239] width 3 height 8
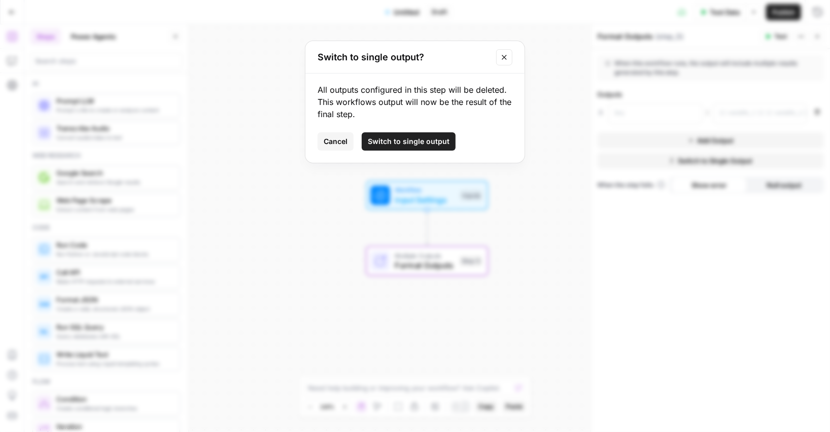
click at [418, 138] on span "Switch to single output" at bounding box center [409, 141] width 82 height 10
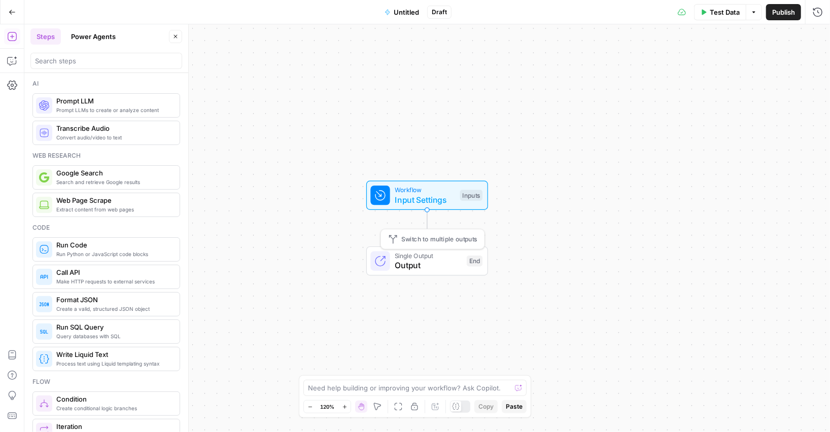
click at [417, 245] on button "Switch to multiple outputs" at bounding box center [433, 239] width 98 height 15
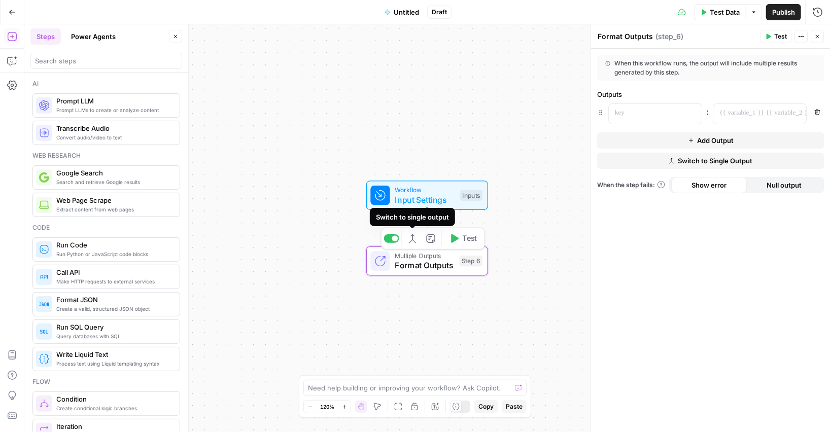
click at [415, 239] on icon "button" at bounding box center [413, 239] width 10 height 10
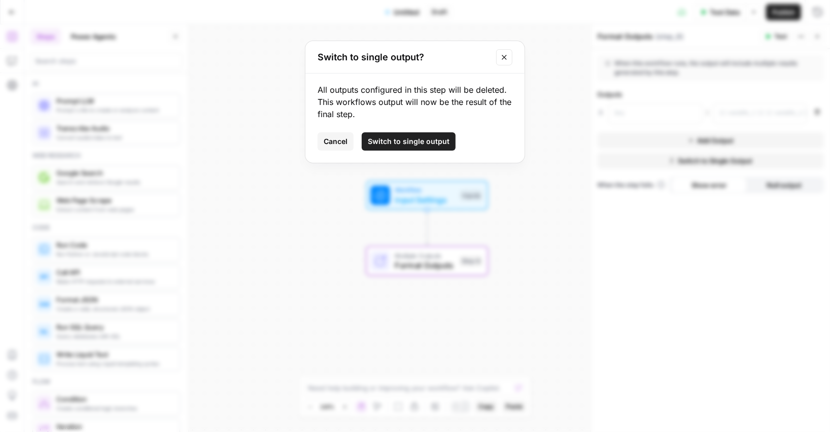
click at [421, 139] on span "Switch to single output" at bounding box center [409, 141] width 82 height 10
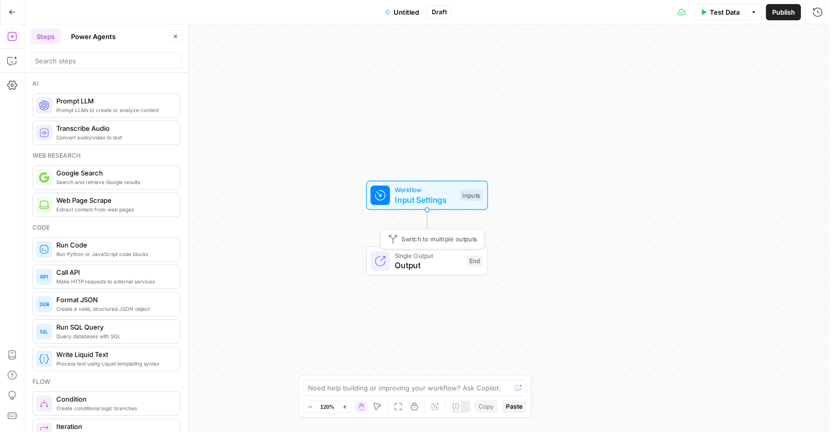
click at [454, 241] on span "Switch to multiple outputs" at bounding box center [440, 239] width 76 height 10
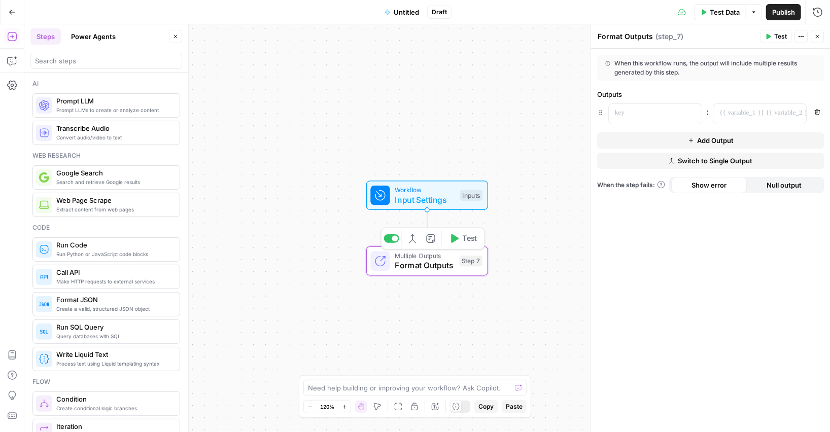
click at [414, 235] on icon "button" at bounding box center [413, 239] width 10 height 10
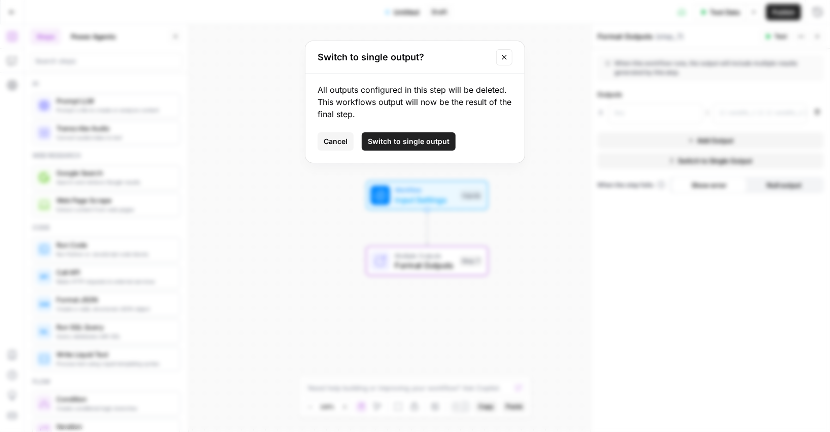
click at [430, 143] on span "Switch to single output" at bounding box center [409, 141] width 82 height 10
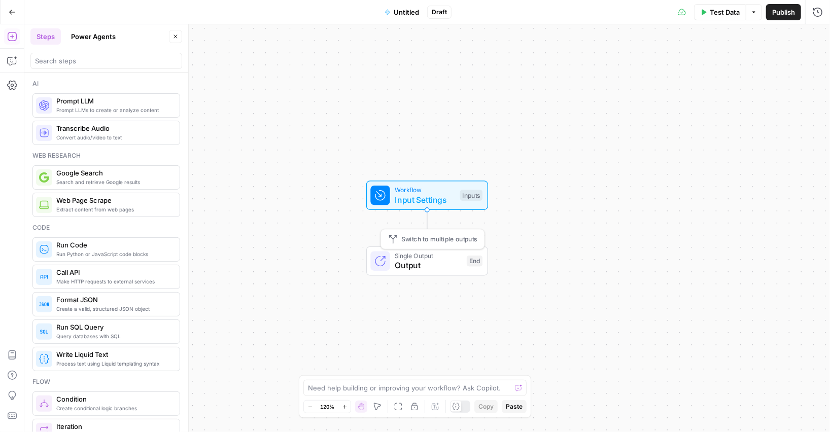
click at [444, 235] on span "Switch to multiple outputs" at bounding box center [440, 239] width 76 height 10
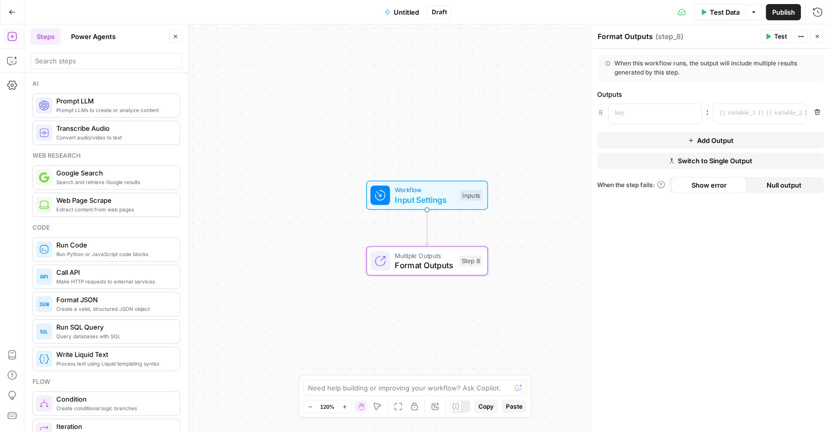
click at [659, 157] on button "Switch to Single Output" at bounding box center [710, 161] width 227 height 16
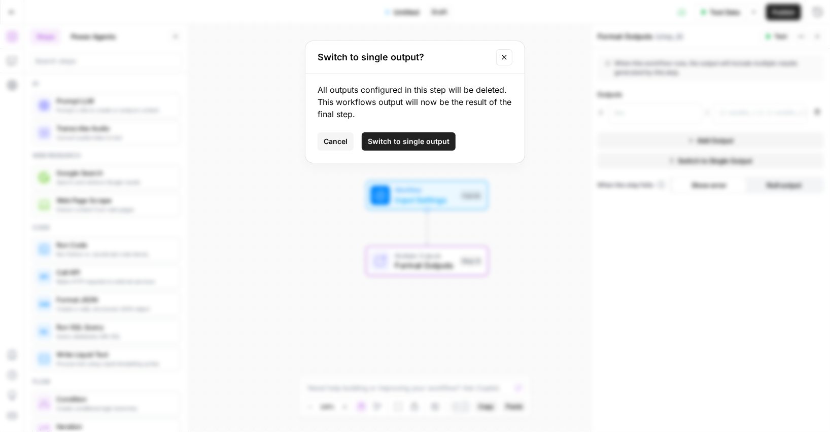
click at [433, 135] on button "Switch to single output" at bounding box center [409, 141] width 94 height 18
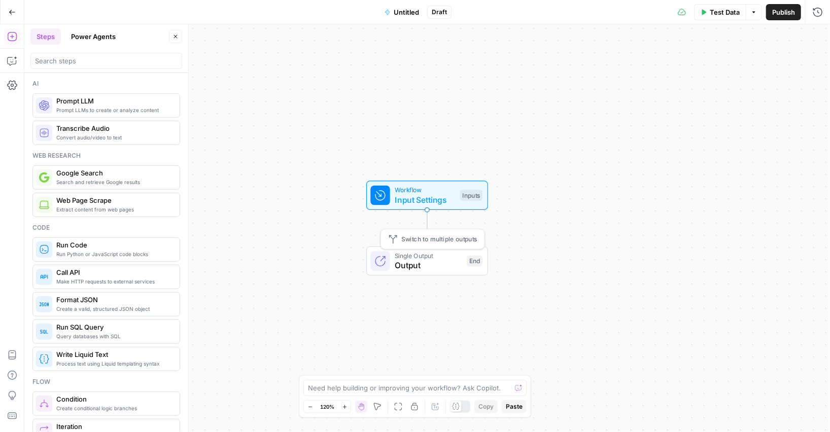
click at [454, 246] on button "Switch to multiple outputs" at bounding box center [433, 239] width 98 height 15
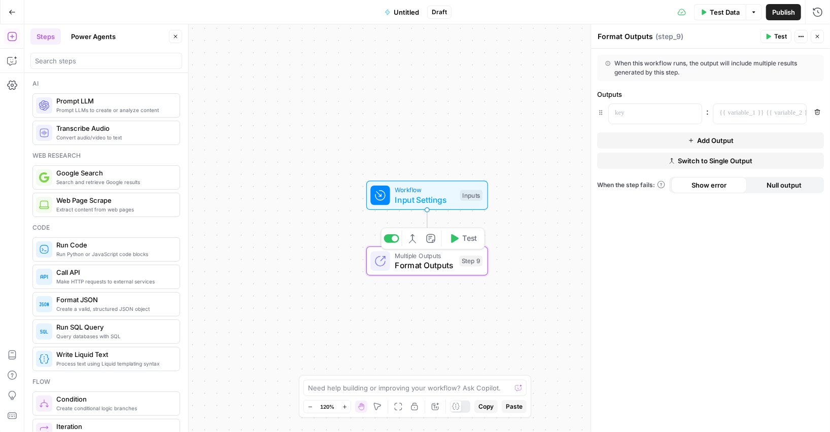
click at [415, 242] on icon "button" at bounding box center [414, 239] width 3 height 8
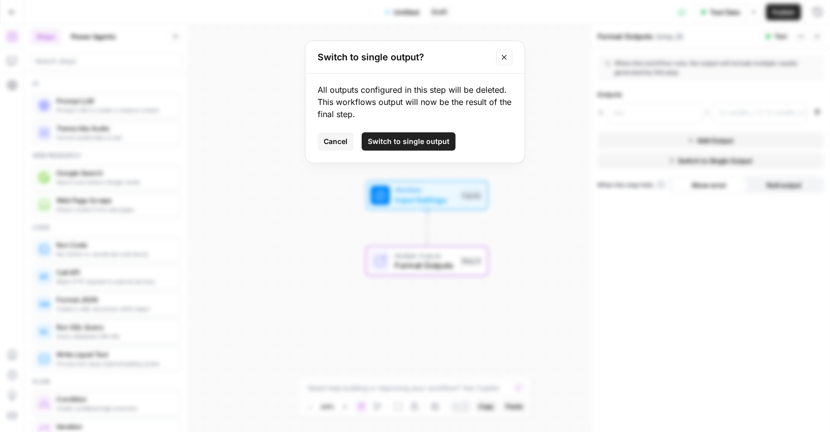
click at [405, 144] on span "Switch to single output" at bounding box center [409, 141] width 82 height 10
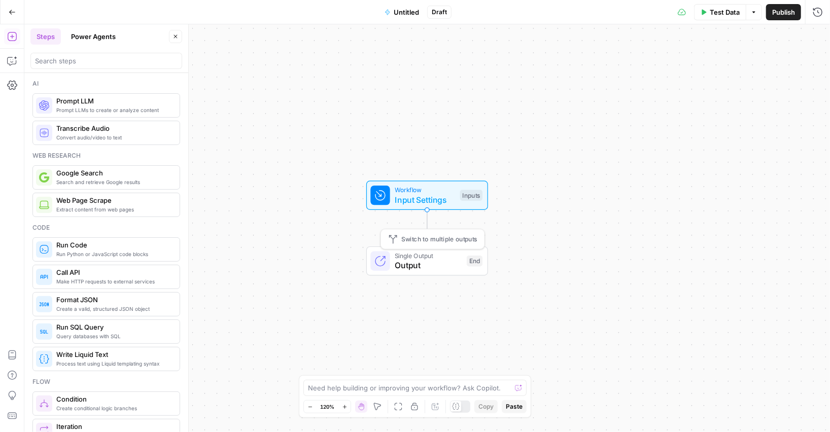
click at [433, 243] on span "Switch to multiple outputs" at bounding box center [440, 239] width 76 height 10
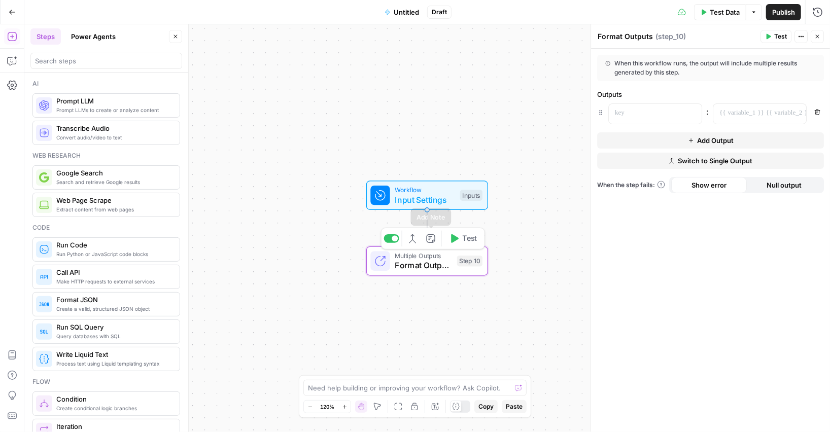
click at [410, 237] on icon "button" at bounding box center [413, 239] width 10 height 10
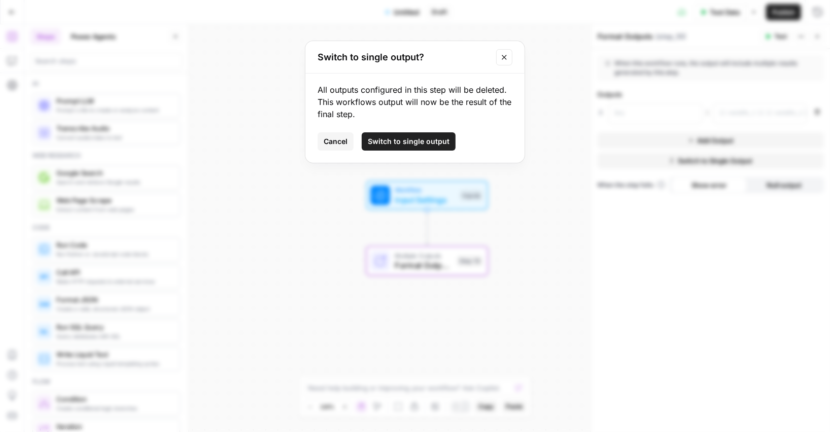
click at [390, 142] on span "Switch to single output" at bounding box center [409, 141] width 82 height 10
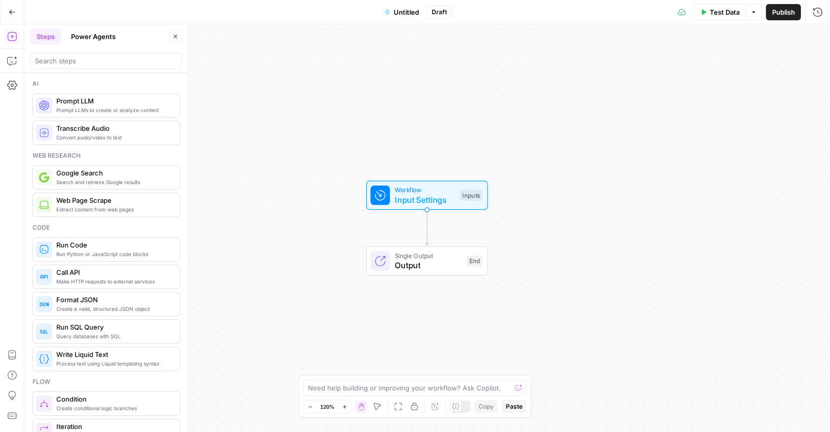
click at [424, 265] on span "Output" at bounding box center [428, 265] width 67 height 12
click at [659, 75] on div "When this workflow runs, the output will come from the final step Switch to Mul…" at bounding box center [710, 241] width 239 height 384
click at [659, 82] on button "Switch to Multiple Outputs" at bounding box center [710, 84] width 227 height 16
type textarea "Format Outputs"
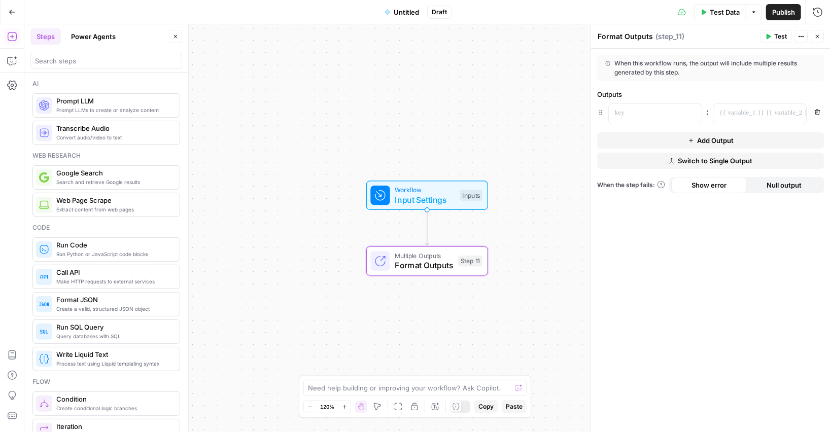
click at [622, 142] on button "Add Output" at bounding box center [710, 140] width 227 height 16
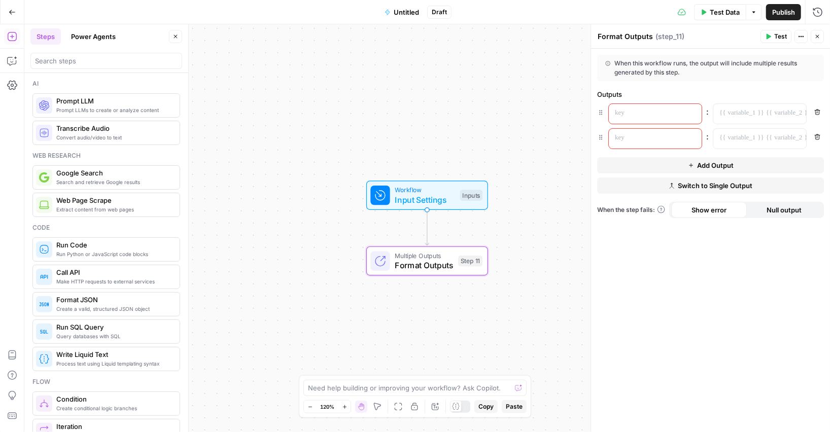
click at [610, 165] on button "Add Output" at bounding box center [710, 165] width 227 height 16
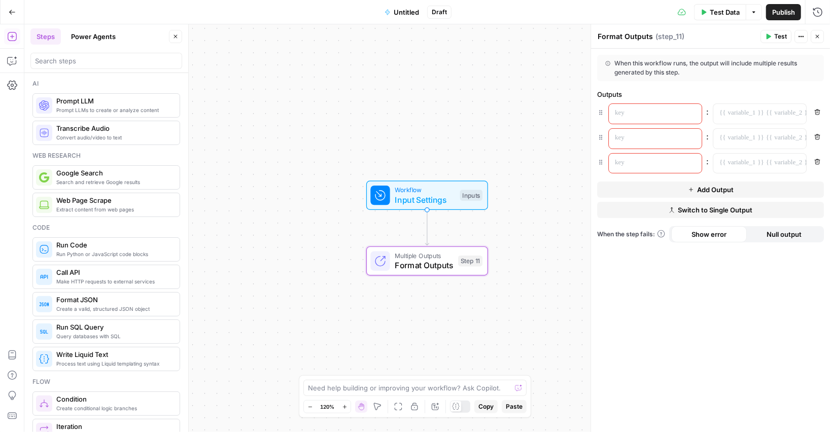
click at [602, 191] on button "Add Output" at bounding box center [710, 190] width 227 height 16
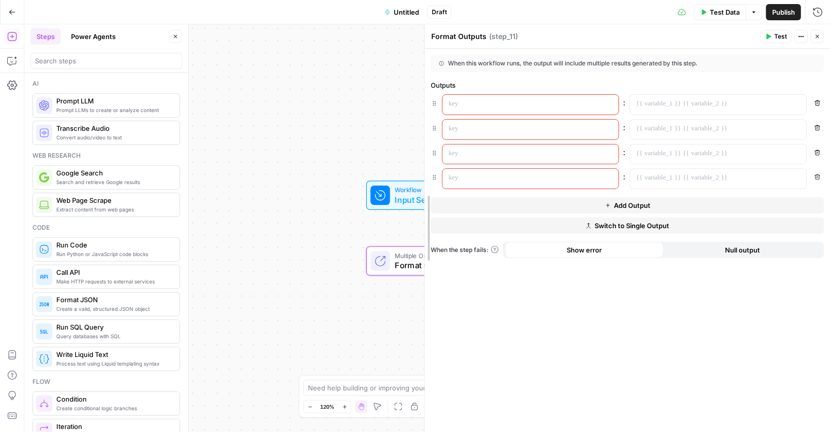
drag, startPoint x: 590, startPoint y: 234, endPoint x: 377, endPoint y: 233, distance: 212.6
click at [377, 233] on body "AirOps Administrative New Home Browse Insights Opportunities Your Data Recent G…" at bounding box center [415, 216] width 830 height 432
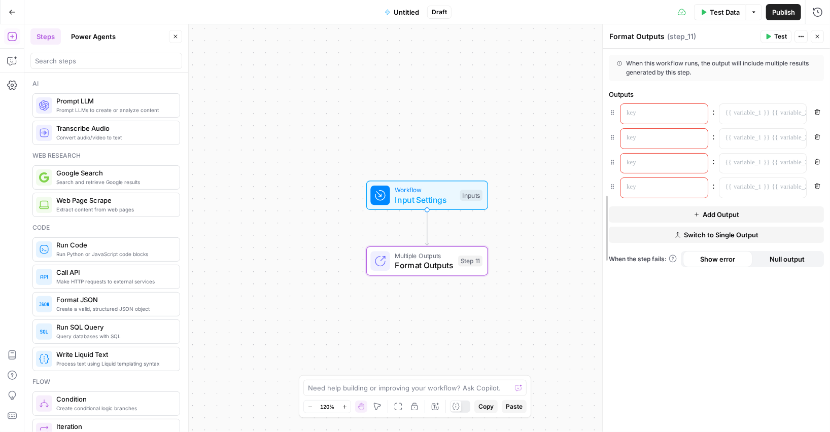
drag, startPoint x: 422, startPoint y: 241, endPoint x: 600, endPoint y: 238, distance: 178.1
click at [600, 238] on div at bounding box center [603, 228] width 10 height 408
click at [627, 229] on button "Switch to Single Output" at bounding box center [716, 235] width 215 height 16
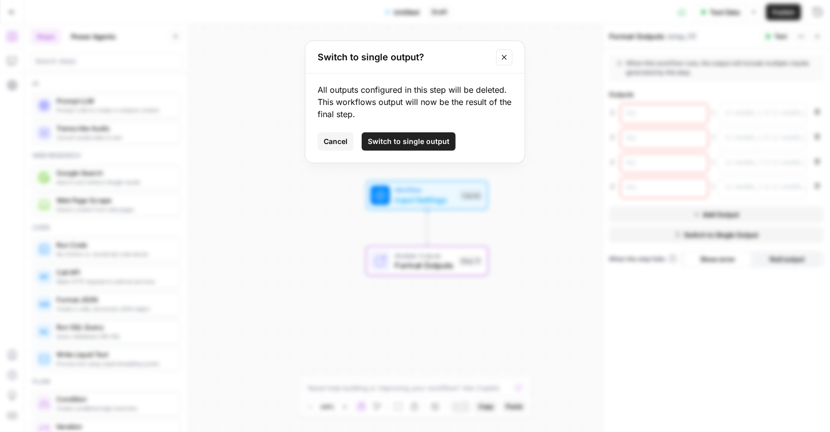
click at [376, 137] on span "Switch to single output" at bounding box center [409, 141] width 82 height 10
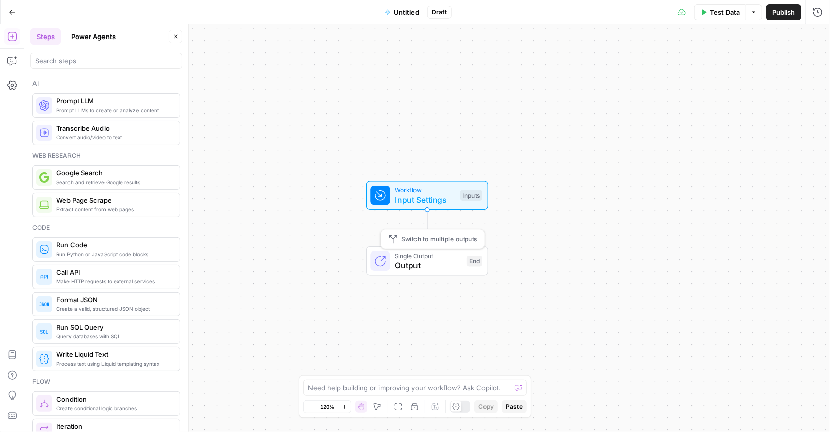
click at [433, 244] on span "Switch to multiple outputs" at bounding box center [440, 239] width 76 height 10
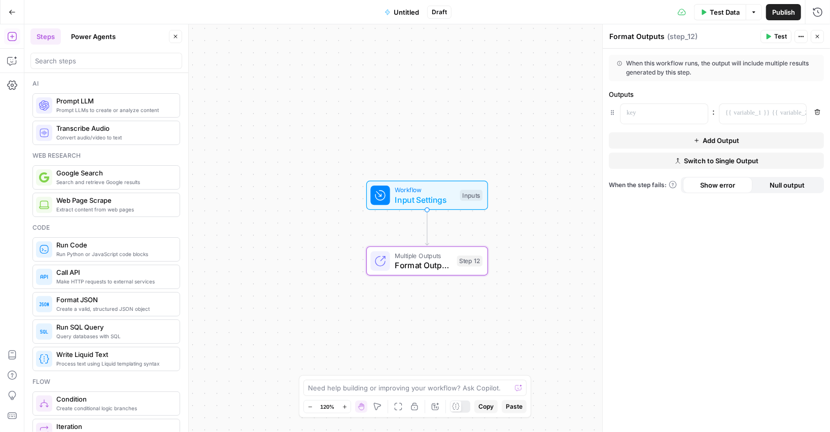
click at [633, 160] on button "Switch to Single Output" at bounding box center [716, 161] width 215 height 16
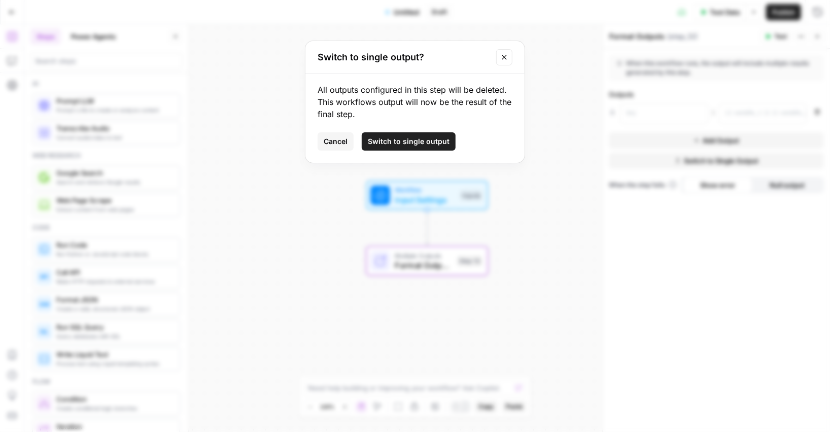
click at [424, 138] on span "Switch to single output" at bounding box center [409, 141] width 82 height 10
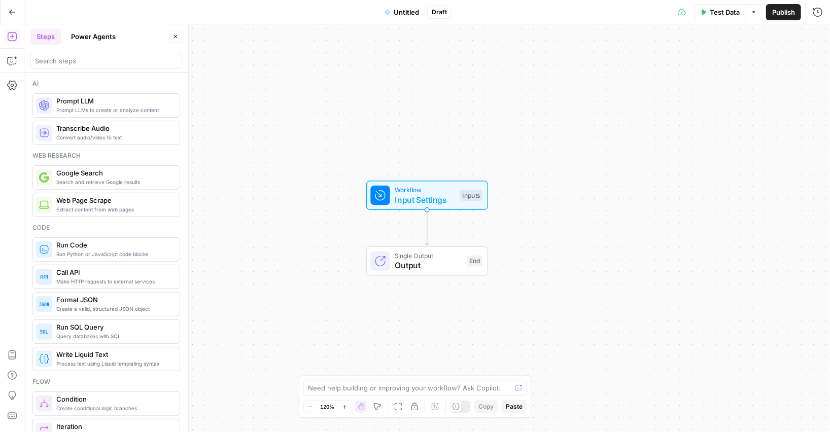
click at [401, 261] on span "Output" at bounding box center [428, 265] width 67 height 12
click at [639, 66] on div "When this workflow runs, the output will come from the final step" at bounding box center [716, 63] width 198 height 9
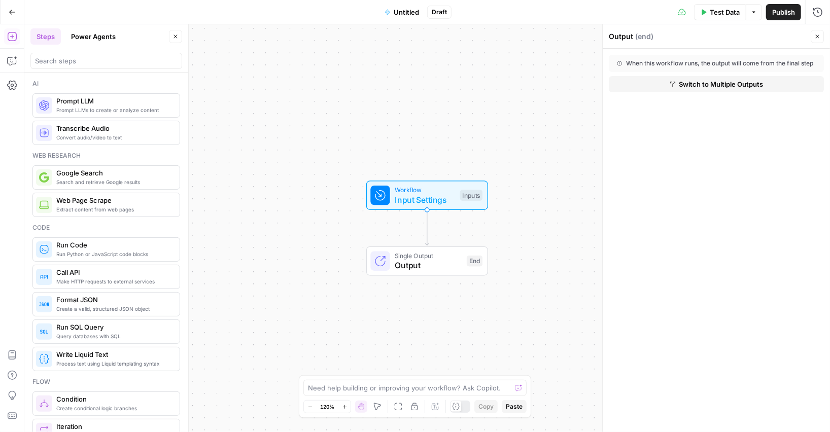
click at [628, 82] on button "Switch to Multiple Outputs" at bounding box center [716, 84] width 215 height 16
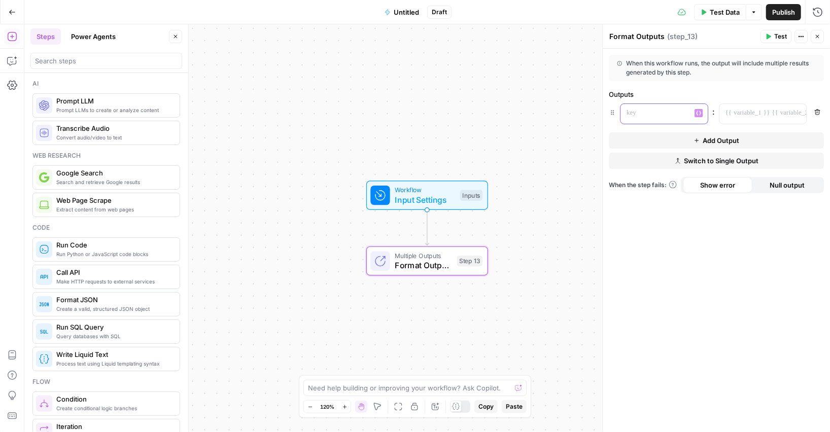
click at [636, 113] on p at bounding box center [656, 113] width 59 height 10
click at [667, 157] on button "Switch to Single Output" at bounding box center [716, 161] width 215 height 16
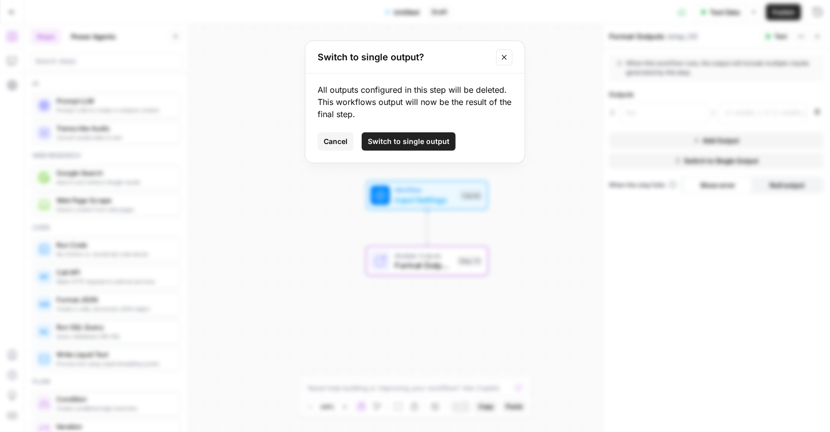
click at [409, 150] on div "All outputs configured in this step will be deleted. This workflows output will…" at bounding box center [414, 118] width 219 height 89
click at [408, 147] on button "Switch to single output" at bounding box center [409, 141] width 94 height 18
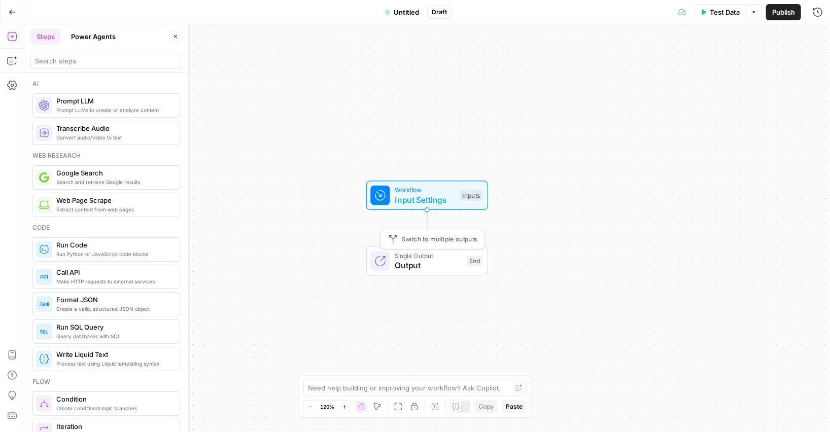
click at [460, 264] on span "Output" at bounding box center [428, 265] width 67 height 12
drag, startPoint x: 602, startPoint y: 164, endPoint x: 571, endPoint y: 166, distance: 31.0
click at [571, 166] on div at bounding box center [572, 228] width 10 height 408
click at [621, 86] on button "Switch to Multiple Outputs" at bounding box center [701, 84] width 246 height 16
type textarea "Format Outputs"
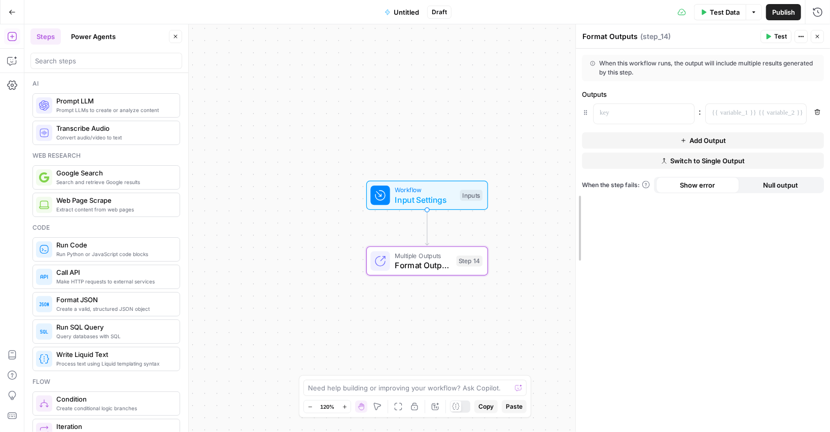
drag, startPoint x: 569, startPoint y: 95, endPoint x: 573, endPoint y: 98, distance: 5.4
click at [573, 98] on div at bounding box center [576, 228] width 10 height 408
click at [601, 132] on button "Add Output" at bounding box center [703, 140] width 242 height 16
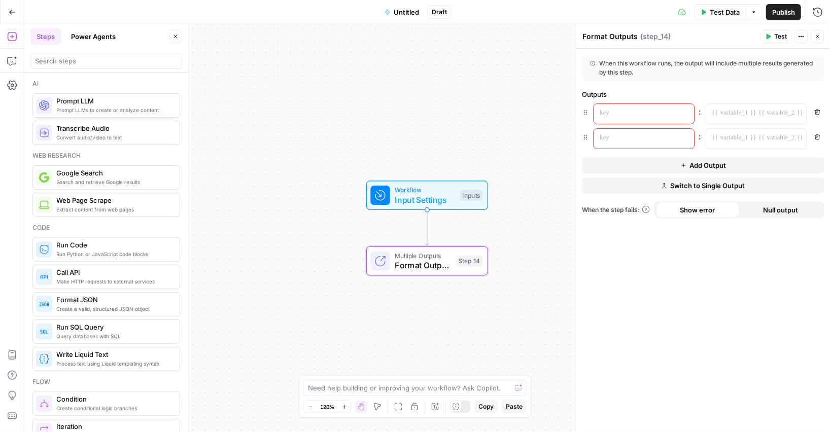
click at [600, 157] on button "Add Output" at bounding box center [703, 165] width 242 height 16
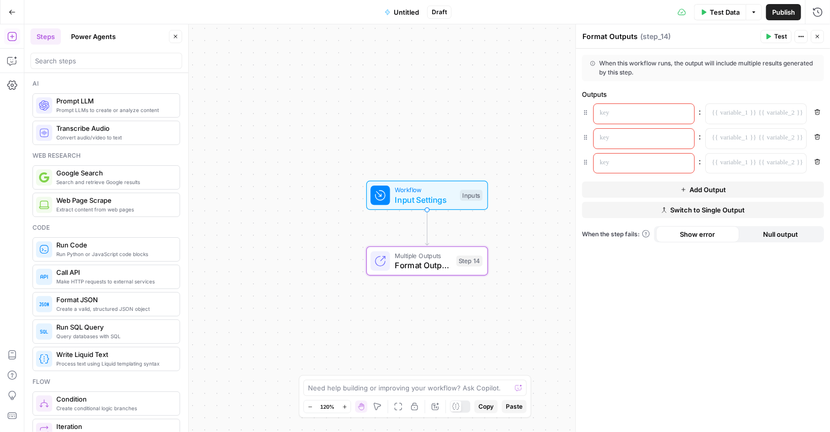
click at [602, 72] on div "When this workflow runs, the output will include multiple results generated by …" at bounding box center [703, 68] width 226 height 18
click at [602, 209] on button "Switch to Single Output" at bounding box center [703, 210] width 242 height 16
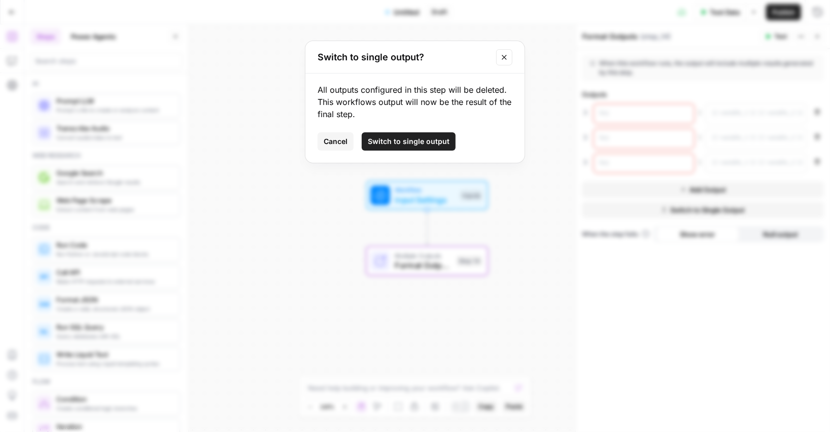
click at [431, 135] on button "Switch to single output" at bounding box center [409, 141] width 94 height 18
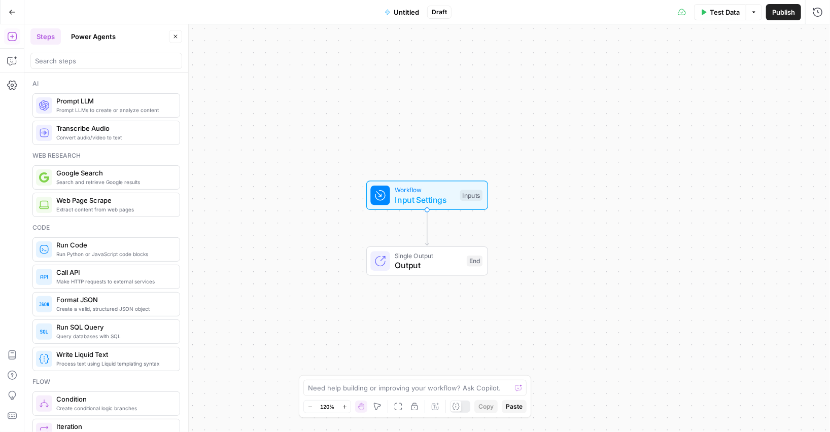
click at [422, 269] on span "Output" at bounding box center [428, 265] width 67 height 12
click at [606, 82] on button "Switch to Multiple Outputs" at bounding box center [703, 84] width 242 height 16
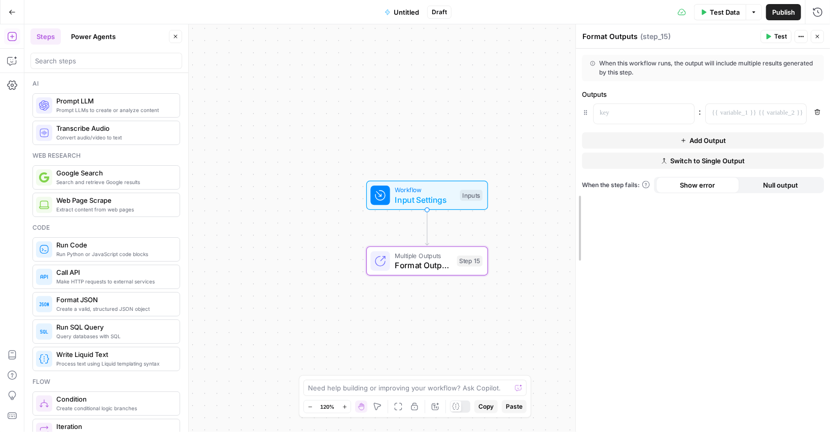
drag, startPoint x: 577, startPoint y: 209, endPoint x: 593, endPoint y: 212, distance: 15.5
click at [816, 38] on icon "button" at bounding box center [818, 37] width 4 height 4
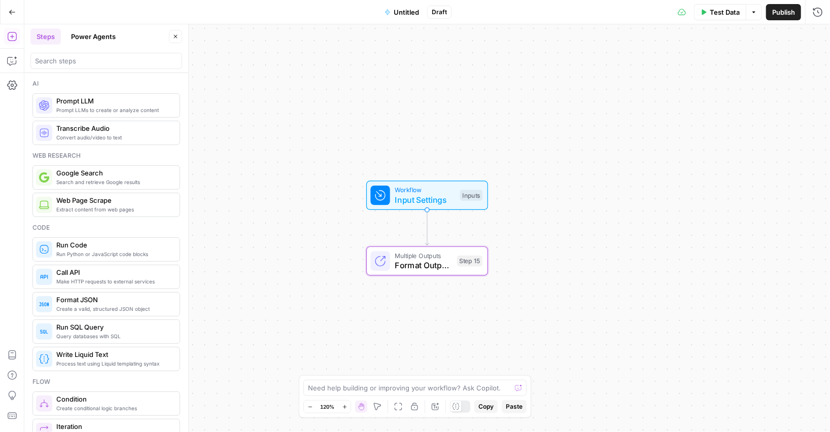
click at [90, 48] on header "Steps Power Agents Close" at bounding box center [106, 48] width 164 height 49
click at [96, 40] on button "Power Agents" at bounding box center [93, 36] width 57 height 16
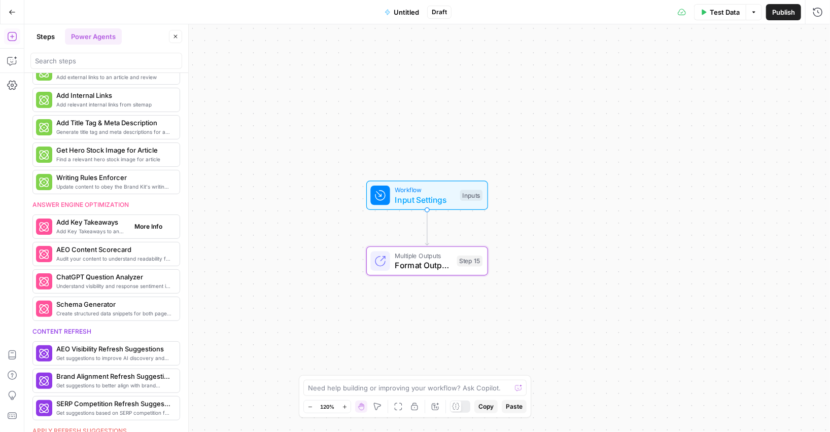
scroll to position [248, 0]
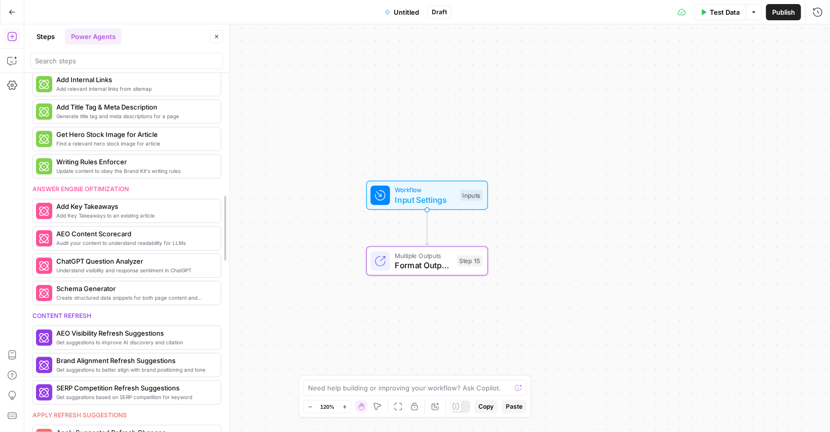
drag, startPoint x: 191, startPoint y: 263, endPoint x: 232, endPoint y: 266, distance: 41.3
click at [232, 266] on div at bounding box center [229, 228] width 10 height 408
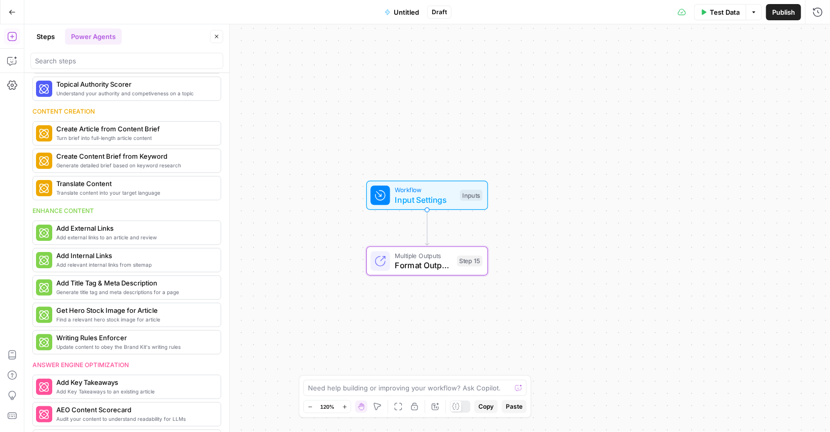
scroll to position [0, 0]
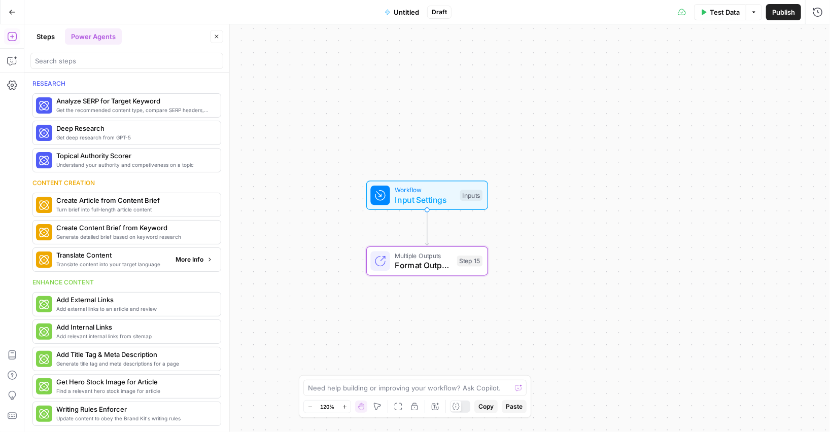
click at [185, 262] on span "More Info" at bounding box center [190, 259] width 28 height 9
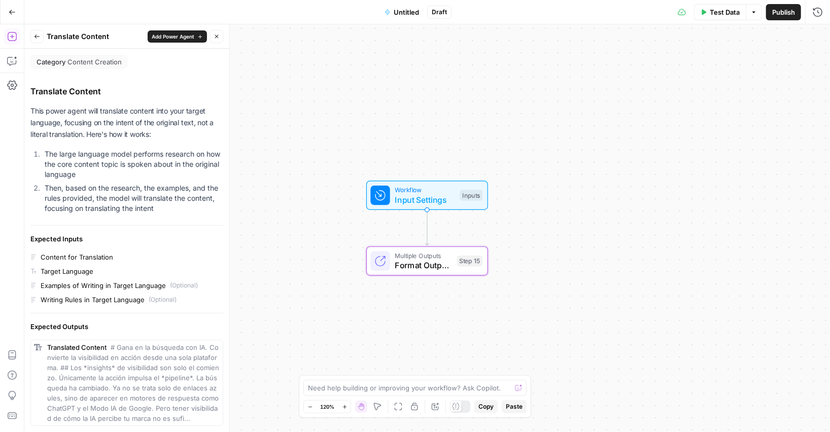
click at [32, 33] on button "Back" at bounding box center [36, 36] width 13 height 13
